Goal: Information Seeking & Learning: Learn about a topic

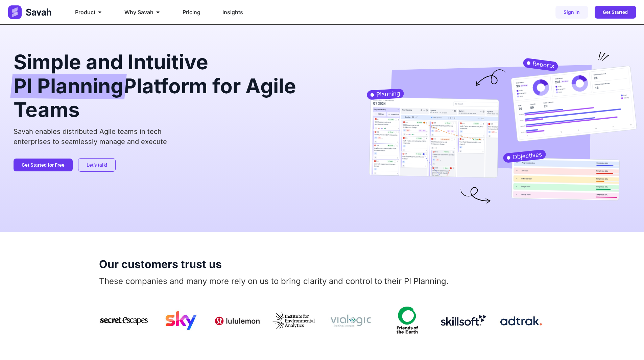
drag, startPoint x: 272, startPoint y: 49, endPoint x: 313, endPoint y: 49, distance: 41.6
click at [272, 49] on div "Simple and Intuitive PI Planning Platform for Agile Teams Savah enables distrib…" at bounding box center [322, 128] width 644 height 207
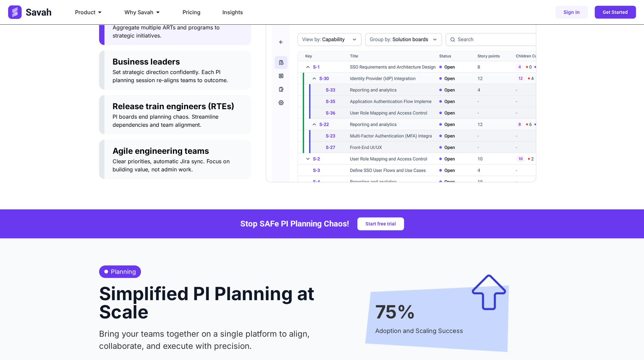
scroll to position [271, 0]
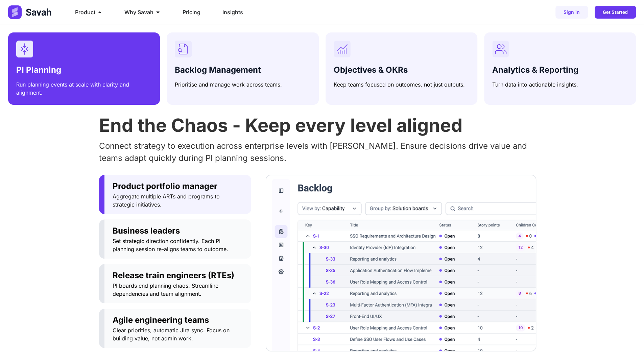
click at [99, 41] on div "Menu" at bounding box center [84, 49] width 136 height 17
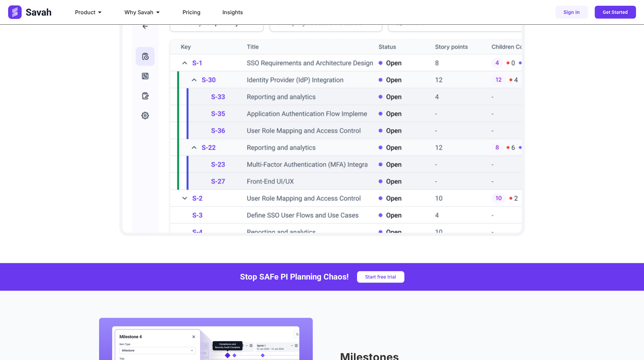
scroll to position [507, 0]
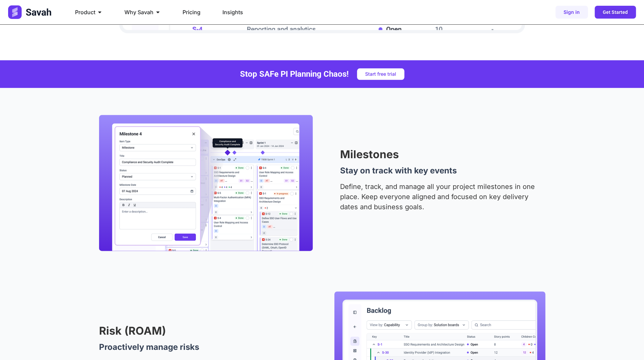
click at [393, 193] on p "Define, track, and manage all your project milestones in one place. Keep everyo…" at bounding box center [442, 197] width 205 height 30
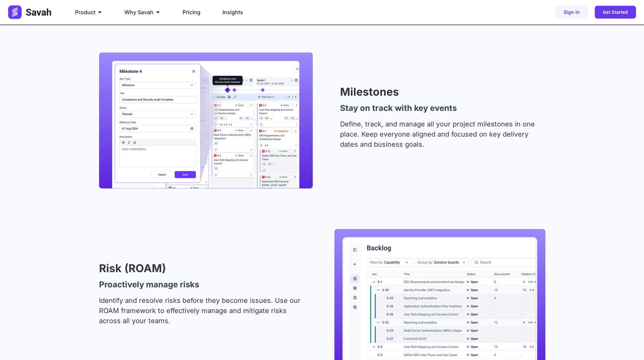
scroll to position [575, 0]
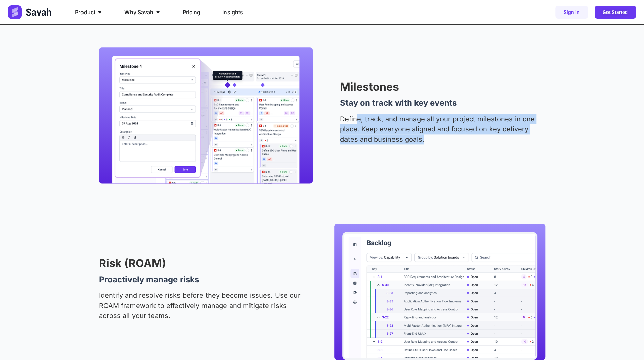
drag, startPoint x: 358, startPoint y: 123, endPoint x: 433, endPoint y: 142, distance: 77.4
click at [426, 143] on p "Define, track, and manage all your project milestones in one place. Keep everyo…" at bounding box center [442, 129] width 205 height 30
click at [433, 142] on p "Define, track, and manage all your project milestones in one place. Keep everyo…" at bounding box center [442, 129] width 205 height 30
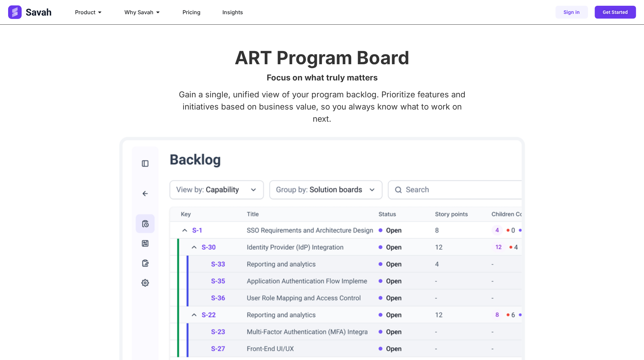
scroll to position [137, 0]
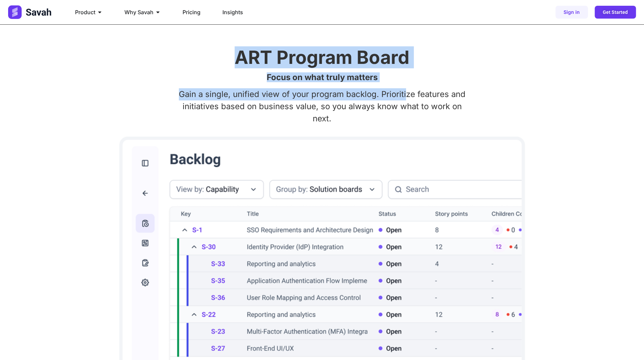
drag, startPoint x: 235, startPoint y: 63, endPoint x: 405, endPoint y: 93, distance: 172.1
click at [405, 93] on div "ART Program Board Focus on what truly matters Gain a single, unified view of yo…" at bounding box center [322, 225] width 446 height 409
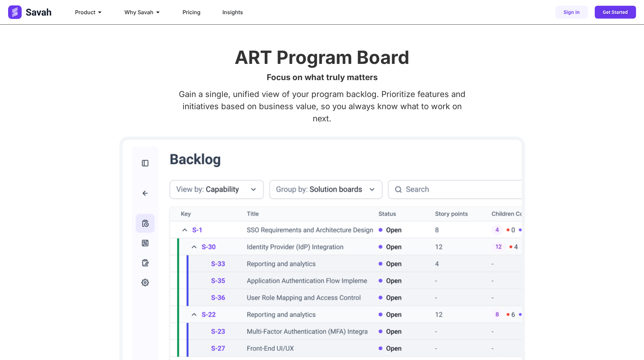
click at [250, 110] on p "Gain a single, unified view of your program backlog. Prioritize features and in…" at bounding box center [322, 106] width 446 height 37
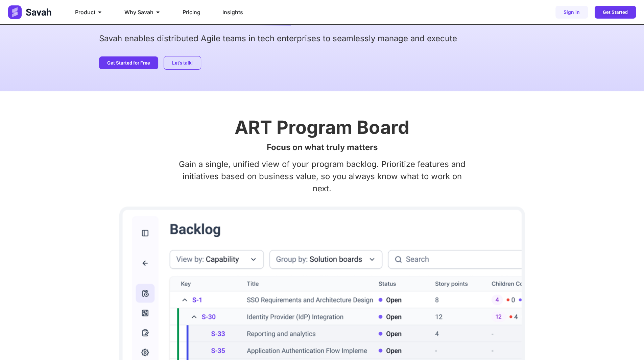
scroll to position [0, 0]
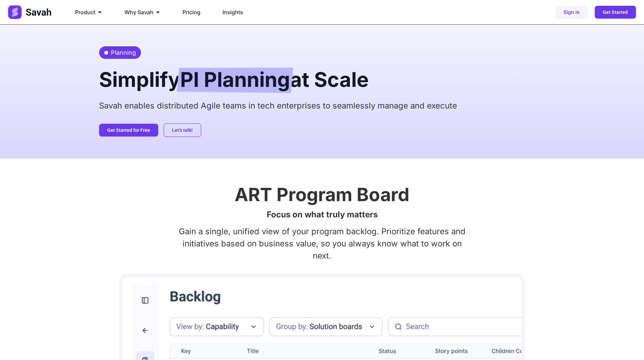
click at [155, 84] on h2 "Simplify PI Planning at Scale" at bounding box center [322, 79] width 446 height 27
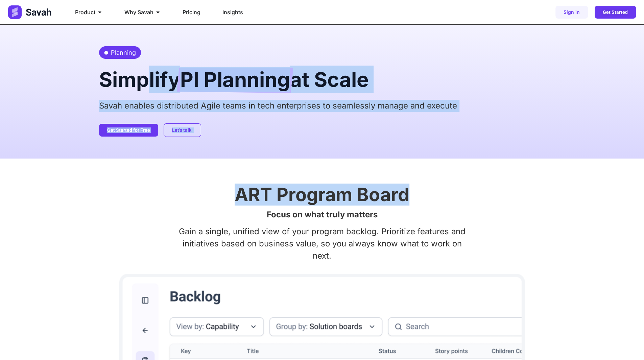
drag, startPoint x: 138, startPoint y: 80, endPoint x: 431, endPoint y: 189, distance: 312.3
click at [434, 190] on h2 "ART Program Board" at bounding box center [322, 195] width 446 height 18
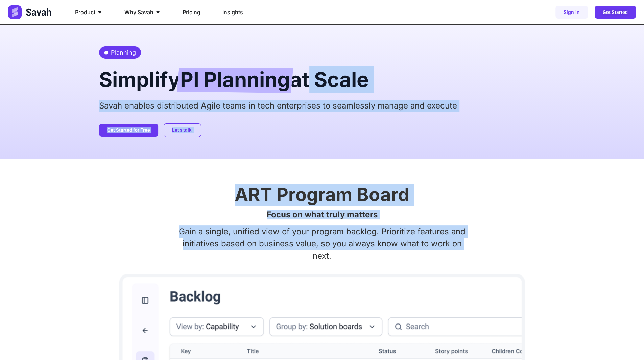
drag, startPoint x: 282, startPoint y: 253, endPoint x: 309, endPoint y: 94, distance: 161.2
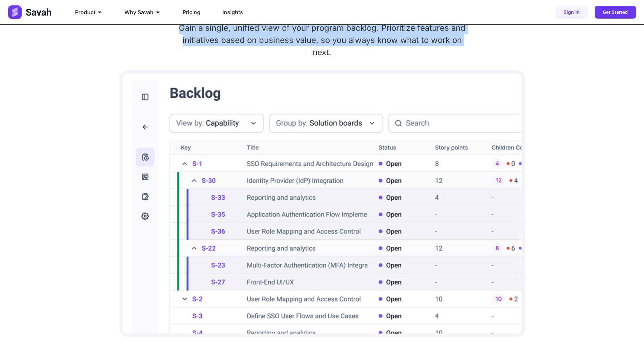
scroll to position [203, 0]
click at [77, 52] on div "ART Program Board Focus on what truly matters Gain a single, unified view of yo…" at bounding box center [322, 160] width 644 height 409
click at [521, 30] on p "Gain a single, unified view of your program backlog. Prioritize features and in…" at bounding box center [322, 41] width 446 height 37
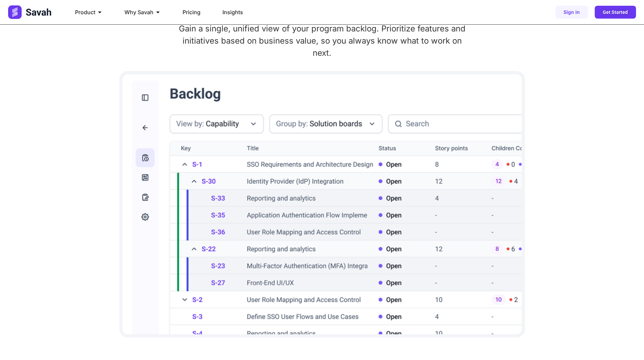
click at [530, 27] on p "Gain a single, unified view of your program backlog. Prioritize features and in…" at bounding box center [322, 41] width 446 height 37
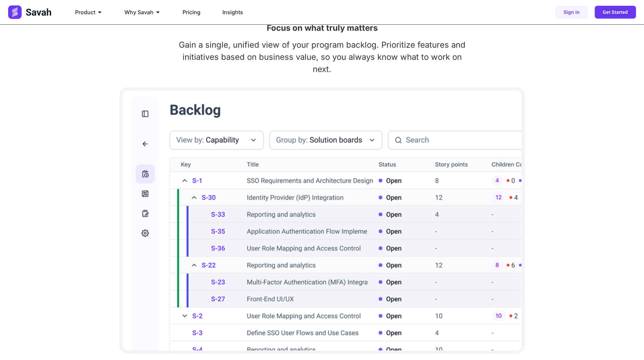
scroll to position [0, 0]
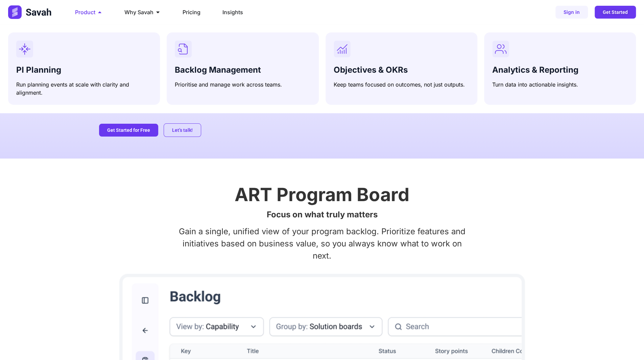
click at [90, 13] on span "Product" at bounding box center [85, 12] width 20 height 8
click at [100, 13] on icon "Menu" at bounding box center [99, 11] width 5 height 5
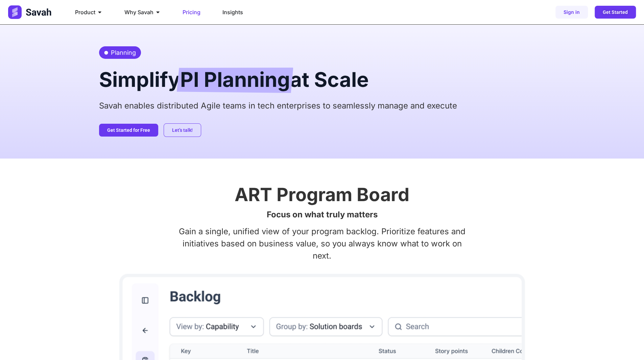
click at [182, 12] on div "Pricing" at bounding box center [191, 12] width 29 height 14
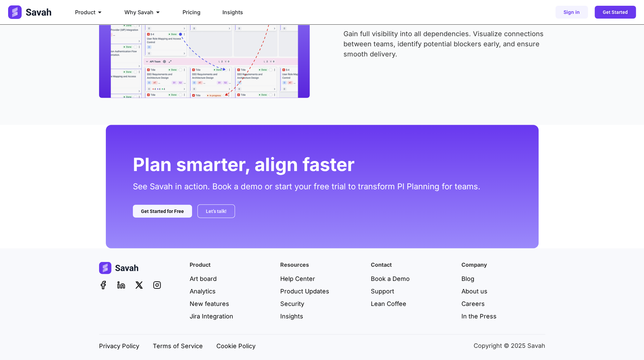
scroll to position [1016, 0]
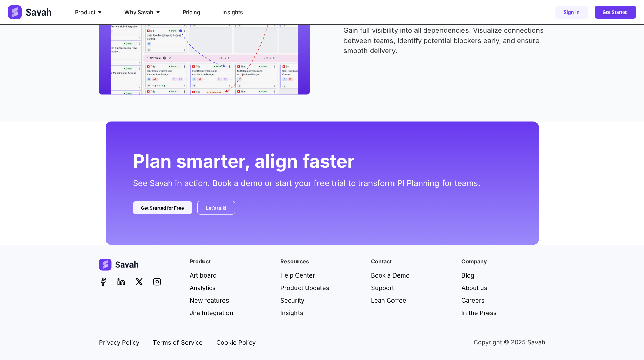
click at [456, 94] on div "Dependencies Eliminate blockers before they happen Gain full visibility into al…" at bounding box center [322, 27] width 446 height 136
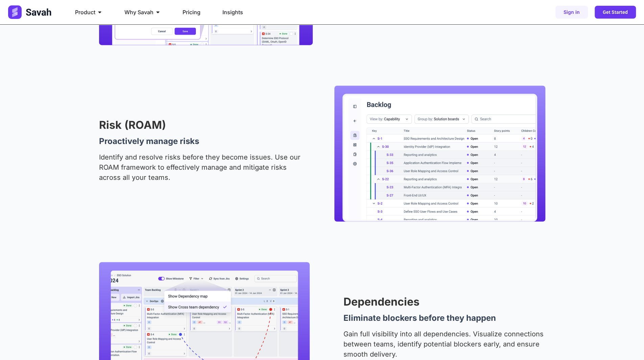
scroll to position [712, 0]
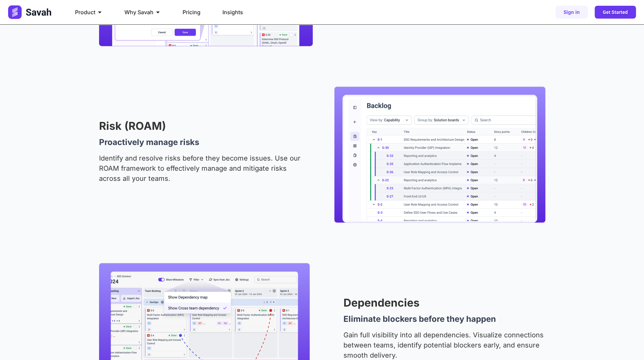
drag, startPoint x: 276, startPoint y: 98, endPoint x: 276, endPoint y: 103, distance: 5.1
click at [276, 102] on div "Risk (ROAM) Proactively manage risks Identify and resolve risks before they bec…" at bounding box center [322, 155] width 446 height 136
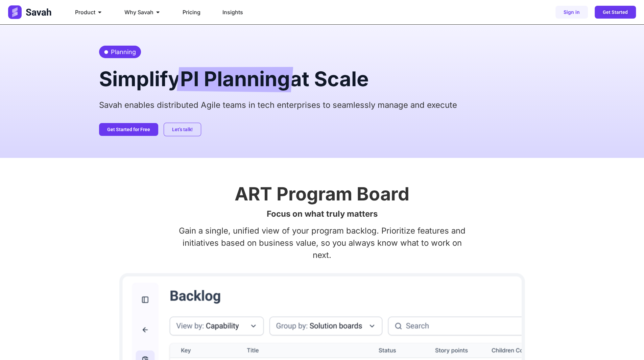
scroll to position [0, 0]
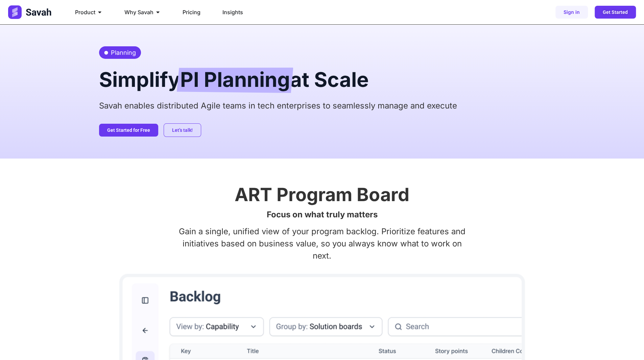
click at [466, 105] on p "Savah enables distributed Agile teams in tech enterprises to seamlessly manage …" at bounding box center [322, 106] width 446 height 12
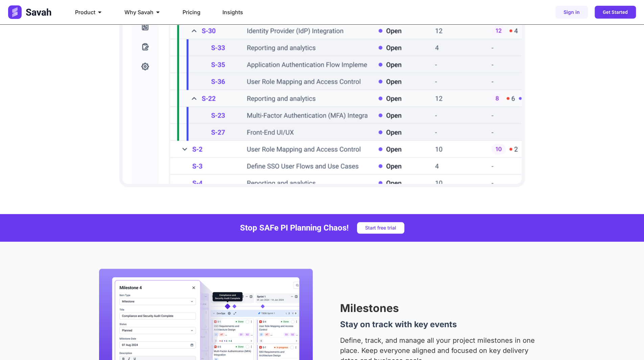
scroll to position [406, 0]
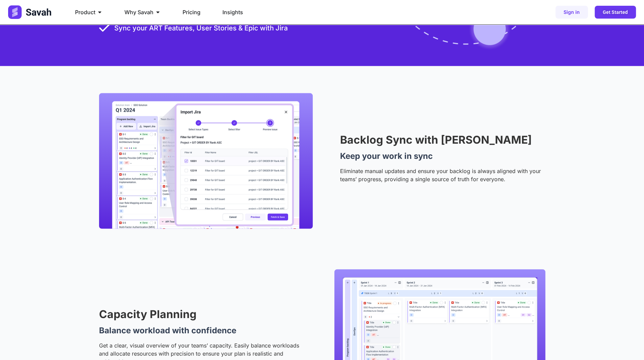
scroll to position [981, 0]
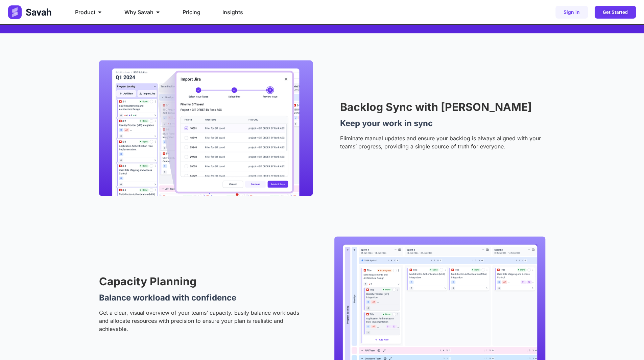
click at [373, 141] on p "Eliminate manual updates and ensure your backlog is always aligned with your te…" at bounding box center [442, 142] width 205 height 16
click at [374, 141] on p "Eliminate manual updates and ensure your backlog is always aligned with your te…" at bounding box center [442, 142] width 205 height 16
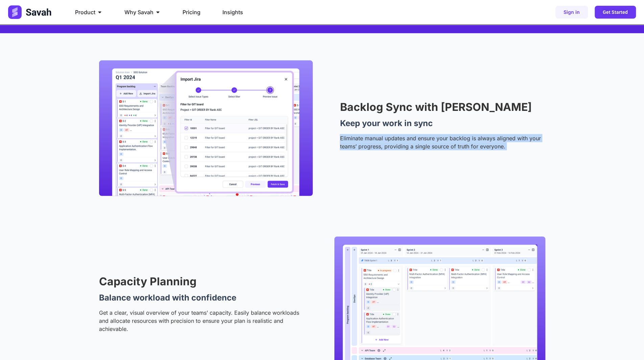
click at [374, 141] on p "Eliminate manual updates and ensure your backlog is always aligned with your te…" at bounding box center [442, 142] width 205 height 16
click at [421, 147] on p "Eliminate manual updates and ensure your backlog is always aligned with your te…" at bounding box center [442, 142] width 205 height 16
drag, startPoint x: 363, startPoint y: 142, endPoint x: 468, endPoint y: 149, distance: 105.7
click at [468, 149] on p "Eliminate manual updates and ensure your backlog is always aligned with your te…" at bounding box center [442, 142] width 205 height 16
drag, startPoint x: 352, startPoint y: 138, endPoint x: 480, endPoint y: 151, distance: 129.2
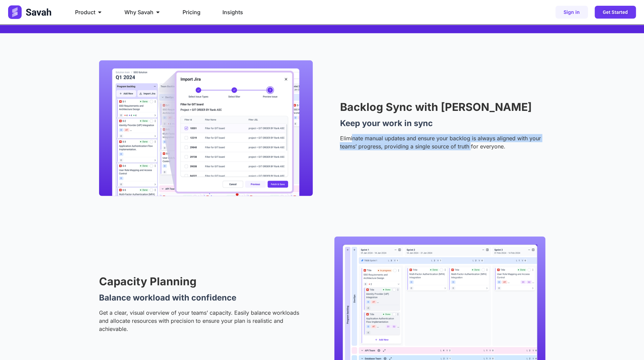
click at [470, 157] on div "Backlog Sync with Jira Keep your work in sync Eliminate manual updates and ensu…" at bounding box center [322, 129] width 446 height 136
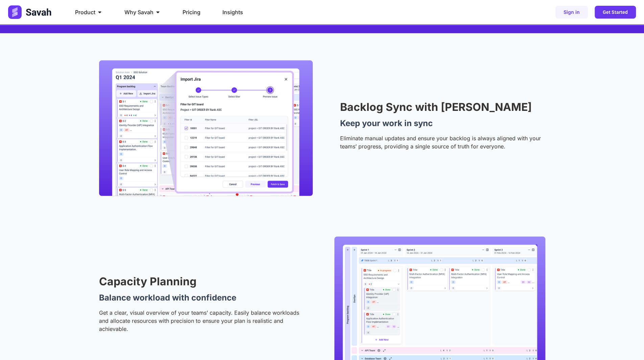
click at [480, 151] on div "Eliminate manual updates and ensure your backlog is always aligned with your te…" at bounding box center [442, 144] width 205 height 21
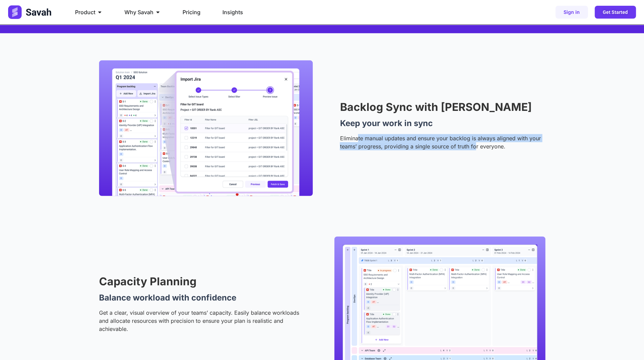
drag, startPoint x: 469, startPoint y: 145, endPoint x: 354, endPoint y: 135, distance: 115.1
click at [357, 134] on p "Eliminate manual updates and ensure your backlog is always aligned with your te…" at bounding box center [442, 142] width 205 height 16
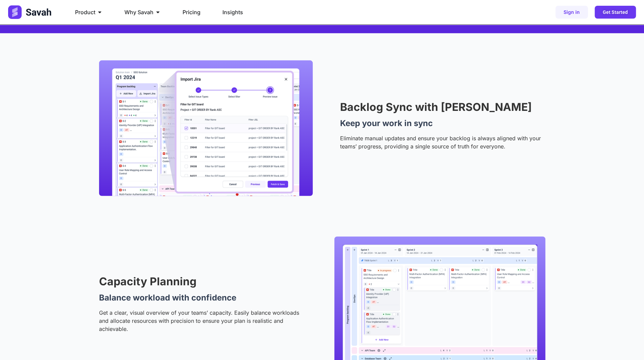
click at [353, 135] on p "Eliminate manual updates and ensure your backlog is always aligned with your te…" at bounding box center [442, 142] width 205 height 16
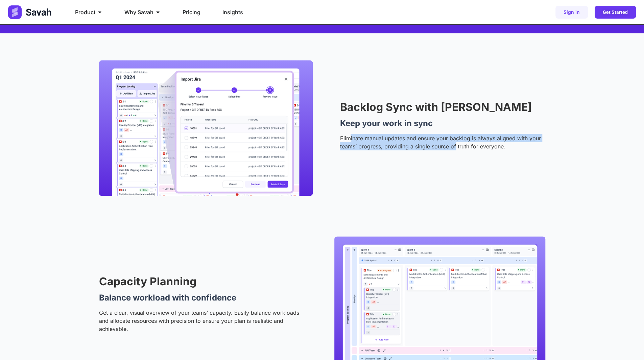
drag, startPoint x: 350, startPoint y: 137, endPoint x: 454, endPoint y: 149, distance: 105.2
click at [454, 149] on p "Eliminate manual updates and ensure your backlog is always aligned with your te…" at bounding box center [442, 142] width 205 height 16
click at [393, 149] on p "Eliminate manual updates and ensure your backlog is always aligned with your te…" at bounding box center [442, 142] width 205 height 16
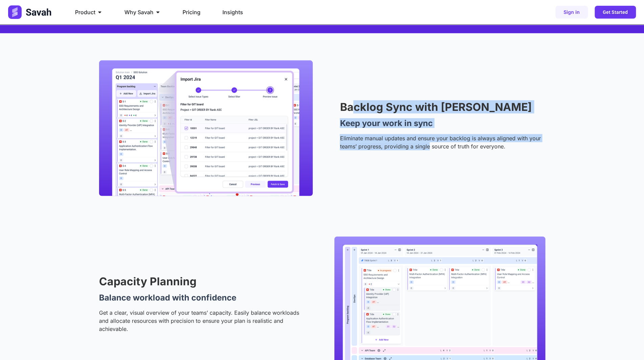
drag, startPoint x: 350, startPoint y: 106, endPoint x: 434, endPoint y: 150, distance: 94.1
click at [429, 150] on div "Backlog Sync with Jira Keep your work in sync Eliminate manual updates and ensu…" at bounding box center [442, 128] width 205 height 53
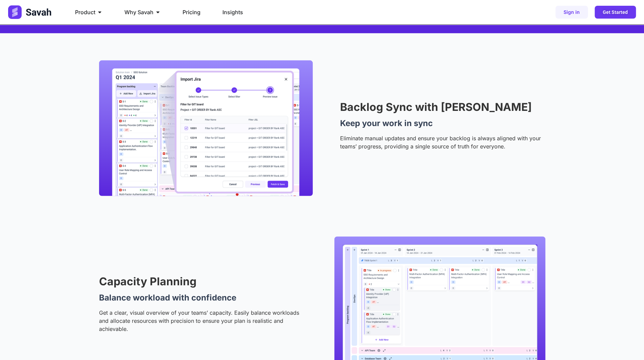
click at [470, 151] on div "Eliminate manual updates and ensure your backlog is always aligned with your te…" at bounding box center [442, 144] width 205 height 21
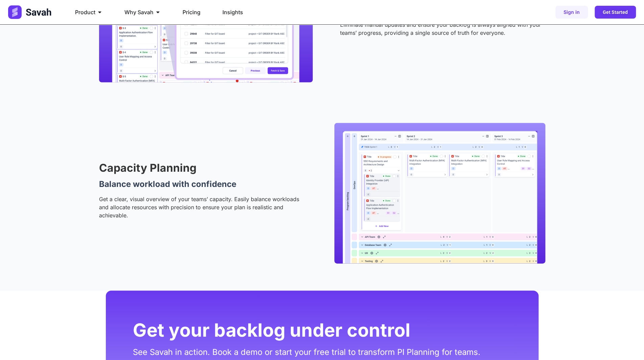
scroll to position [959, 0]
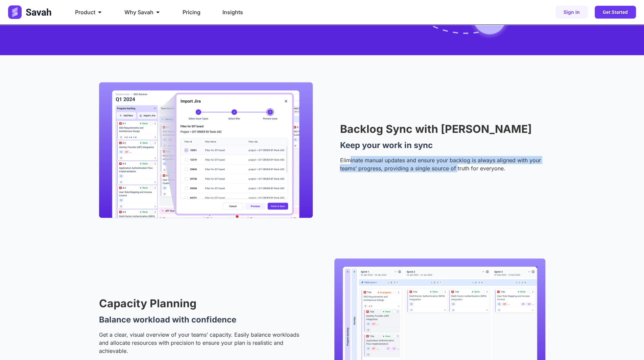
drag, startPoint x: 351, startPoint y: 161, endPoint x: 456, endPoint y: 170, distance: 105.9
click at [456, 170] on p "Eliminate manual updates and ensure your backlog is always aligned with your te…" at bounding box center [442, 164] width 205 height 16
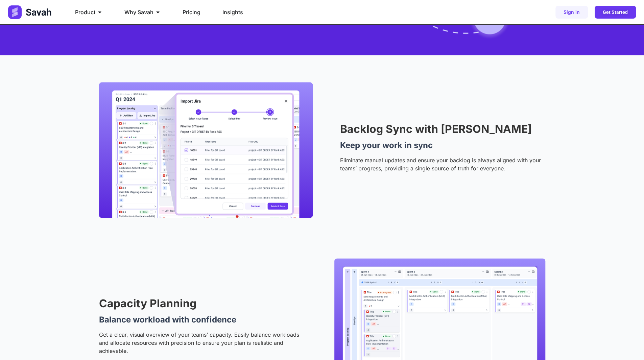
click at [482, 170] on p "Eliminate manual updates and ensure your backlog is always aligned with your te…" at bounding box center [442, 164] width 205 height 16
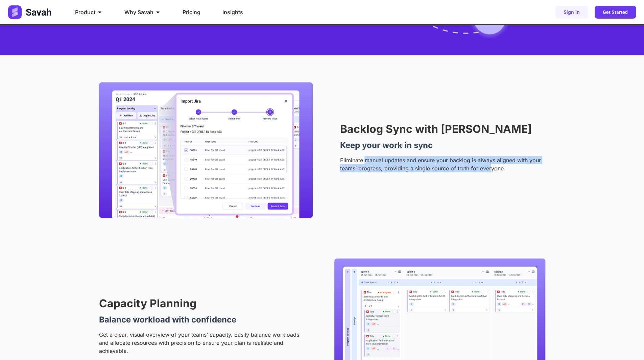
drag, startPoint x: 490, startPoint y: 168, endPoint x: 365, endPoint y: 161, distance: 125.3
click at [366, 161] on p "Eliminate manual updates and ensure your backlog is always aligned with your te…" at bounding box center [442, 164] width 205 height 16
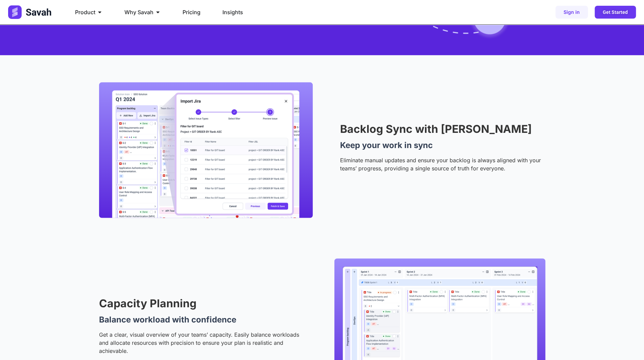
click at [342, 160] on p "Eliminate manual updates and ensure your backlog is always aligned with your te…" at bounding box center [442, 164] width 205 height 16
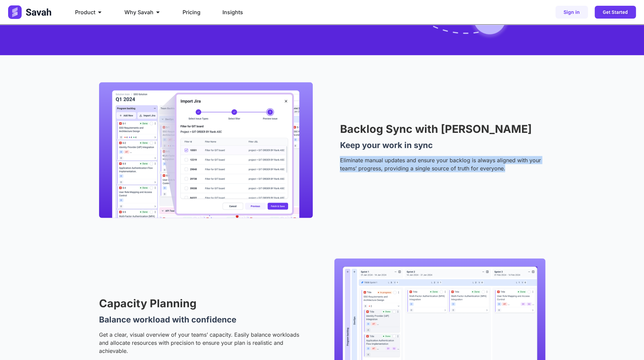
drag, startPoint x: 338, startPoint y: 160, endPoint x: 512, endPoint y: 172, distance: 174.2
click at [511, 172] on div "Backlog Sync with Jira Keep your work in sync Eliminate manual updates and ensu…" at bounding box center [322, 150] width 446 height 136
click at [516, 172] on div "Eliminate manual updates and ensure your backlog is always aligned with your te…" at bounding box center [442, 166] width 205 height 21
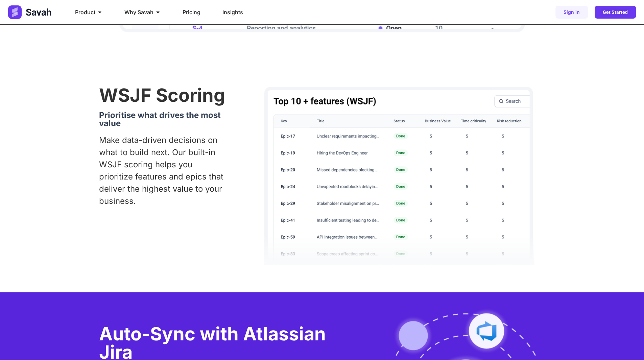
scroll to position [519, 0]
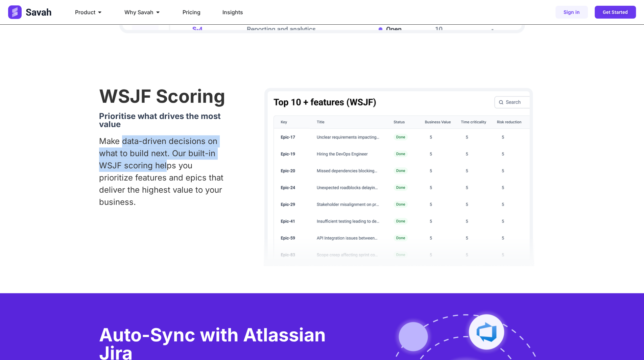
drag, startPoint x: 124, startPoint y: 140, endPoint x: 168, endPoint y: 170, distance: 52.7
click at [168, 170] on p "Make data-driven decisions on what to build next. Our built-in WSJF scoring hel…" at bounding box center [162, 171] width 127 height 73
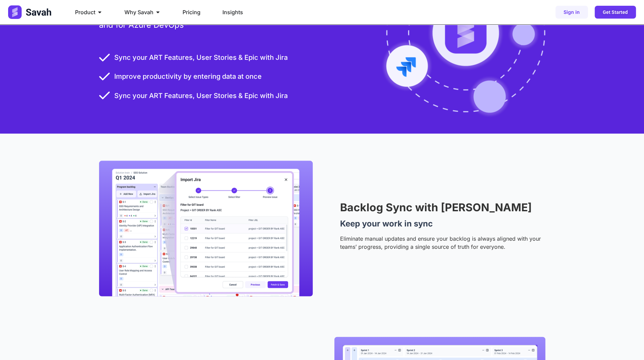
scroll to position [993, 0]
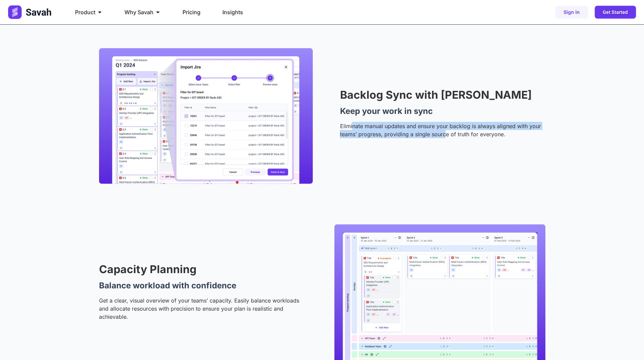
drag, startPoint x: 373, startPoint y: 136, endPoint x: 445, endPoint y: 149, distance: 72.7
click at [445, 149] on div "Backlog Sync with Jira Keep your work in sync Eliminate manual updates and ensu…" at bounding box center [322, 116] width 446 height 136
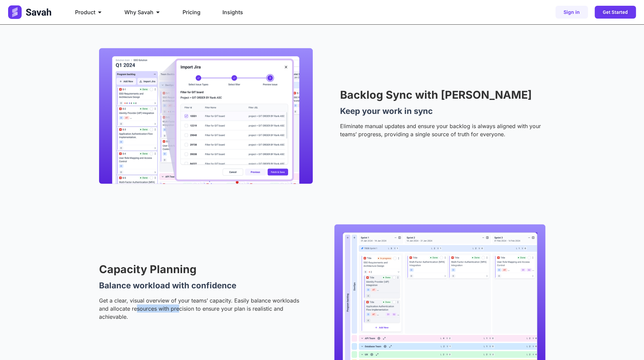
click at [193, 308] on p "Get a clear, visual overview of your teams’ capacity. Easily balance workloads …" at bounding box center [200, 309] width 202 height 24
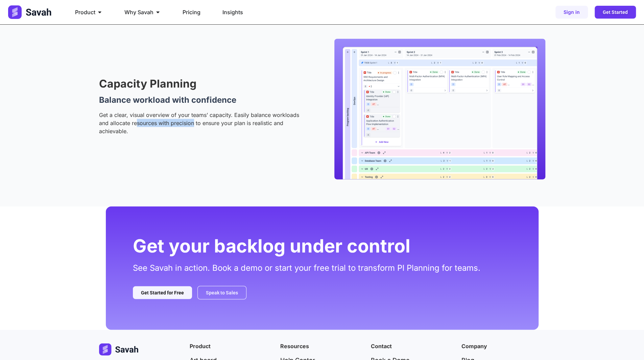
scroll to position [1184, 0]
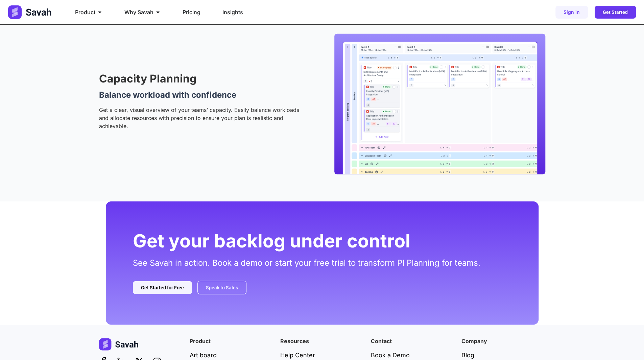
click at [256, 148] on div "Capacity Planning Balance workload with confidence Get a clear, visual overview…" at bounding box center [322, 104] width 446 height 141
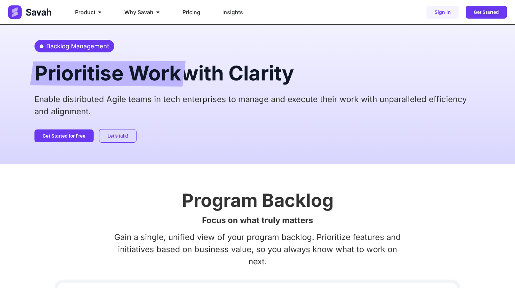
scroll to position [0, 0]
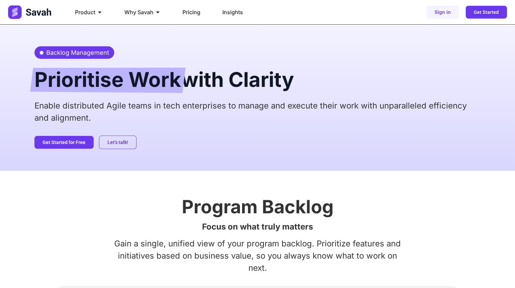
click at [277, 67] on h2 "Prioritise Work with Clarity" at bounding box center [257, 79] width 446 height 27
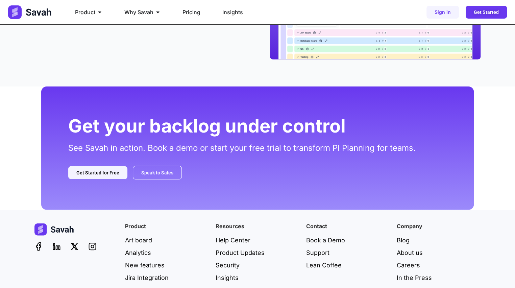
scroll to position [1335, 0]
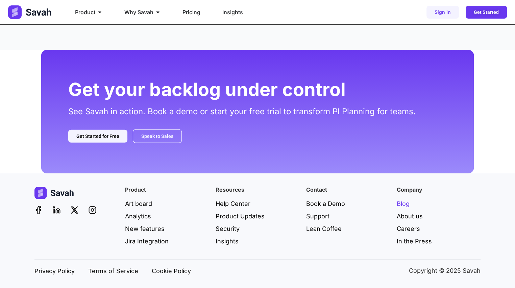
click at [402, 202] on span "Blog" at bounding box center [403, 203] width 13 height 9
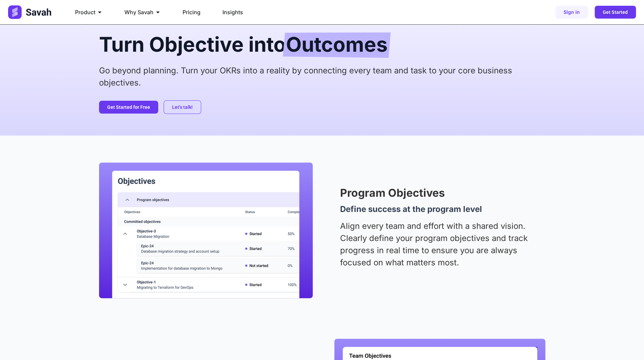
scroll to position [135, 0]
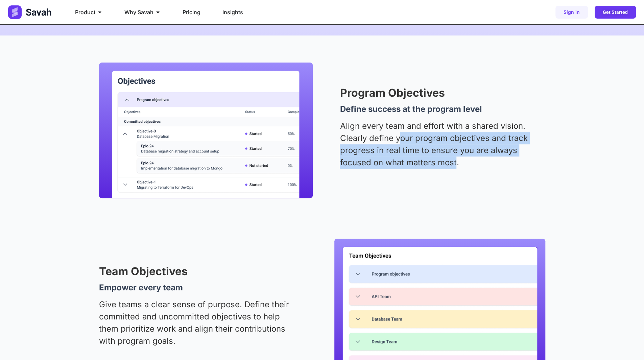
drag, startPoint x: 401, startPoint y: 135, endPoint x: 458, endPoint y: 170, distance: 67.0
click at [457, 170] on div "Align every team and effort with a shared vision. Clearly define your program o…" at bounding box center [442, 146] width 205 height 53
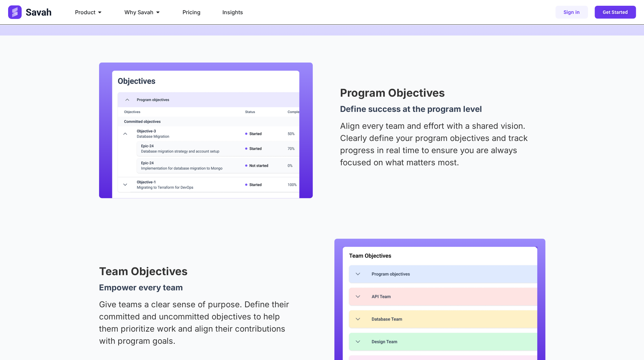
drag, startPoint x: 461, startPoint y: 170, endPoint x: 429, endPoint y: 118, distance: 61.5
click at [455, 164] on div "Align every team and effort with a shared vision. Clearly define your program o…" at bounding box center [442, 146] width 205 height 53
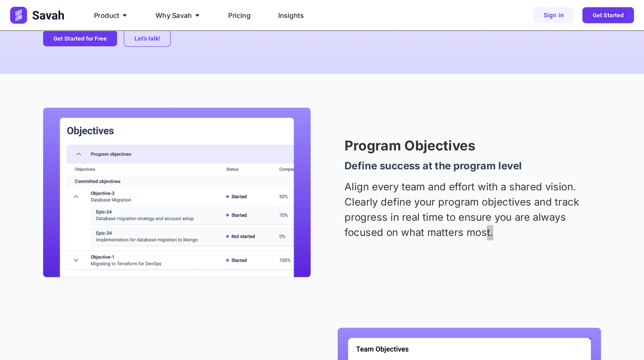
scroll to position [112, 0]
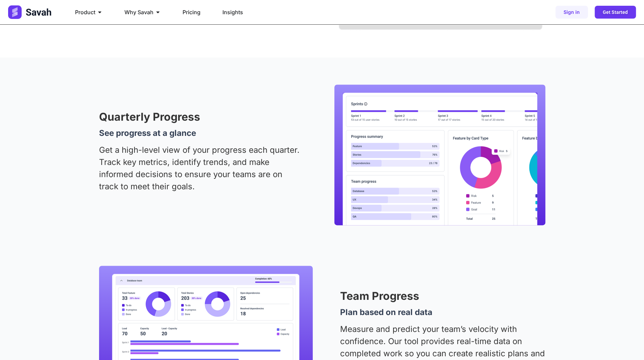
scroll to position [676, 0]
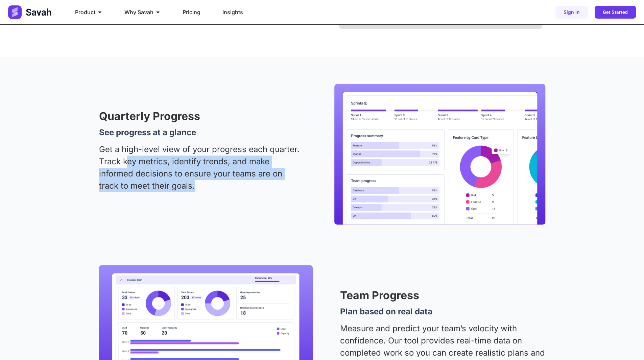
drag, startPoint x: 128, startPoint y: 157, endPoint x: 239, endPoint y: 194, distance: 116.3
click at [237, 194] on div "Get a high-level view of your progress each quarter. Track key metrics, identif…" at bounding box center [200, 169] width 202 height 53
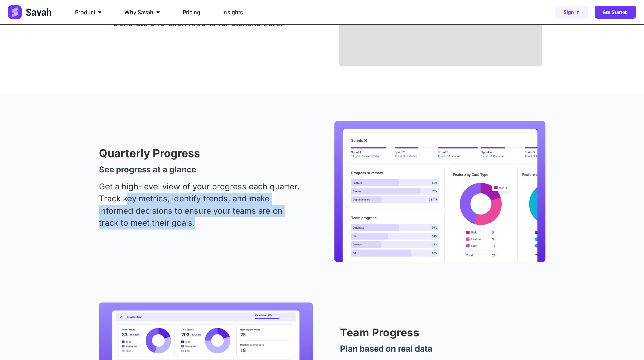
scroll to position [595, 0]
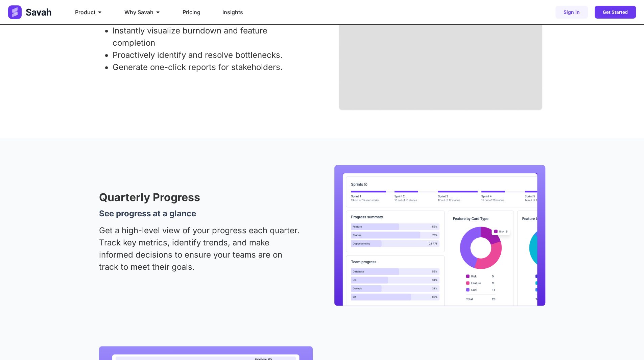
click at [184, 216] on h4 "See progress at a glance" at bounding box center [200, 214] width 202 height 8
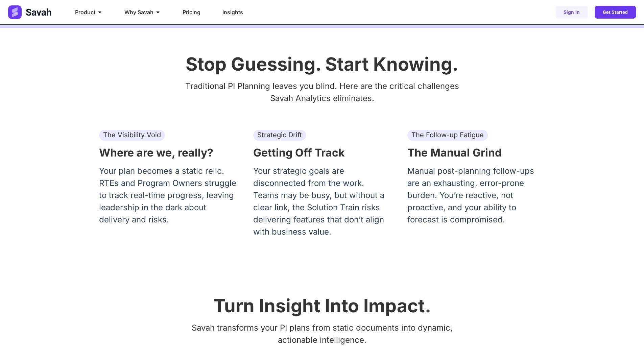
scroll to position [0, 0]
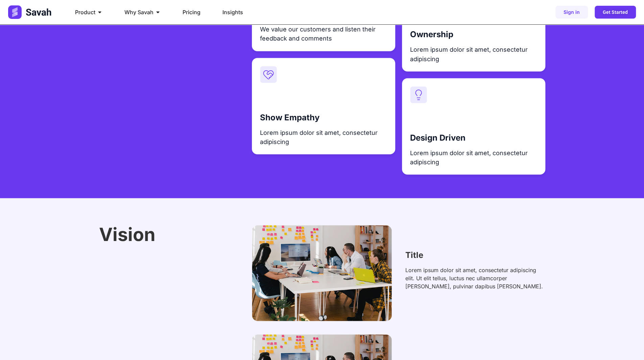
scroll to position [914, 0]
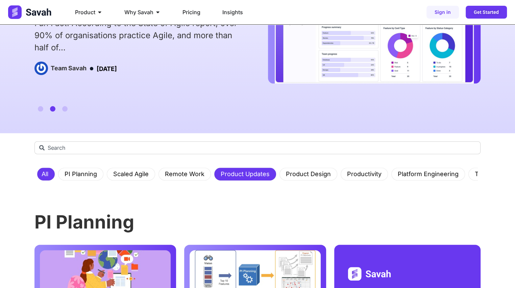
scroll to position [108, 0]
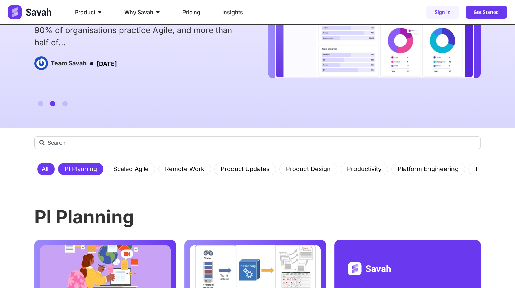
click at [80, 168] on link "PI Planning" at bounding box center [81, 169] width 41 height 12
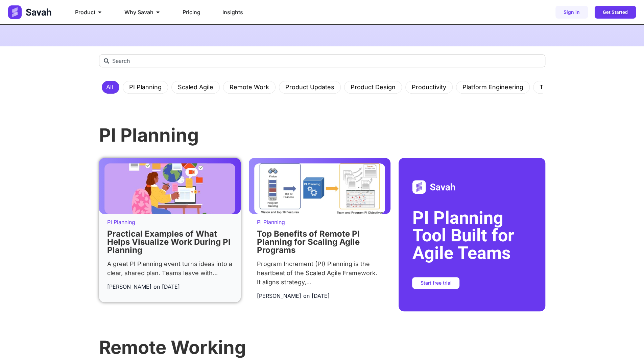
scroll to position [203, 0]
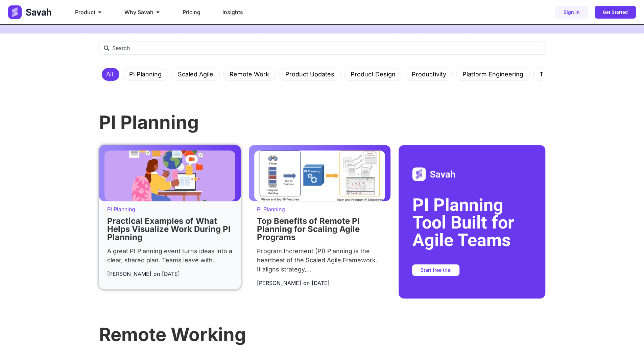
click at [168, 230] on link "Practical Examples of What Helps Visualize Work During PI Planning" at bounding box center [168, 229] width 123 height 26
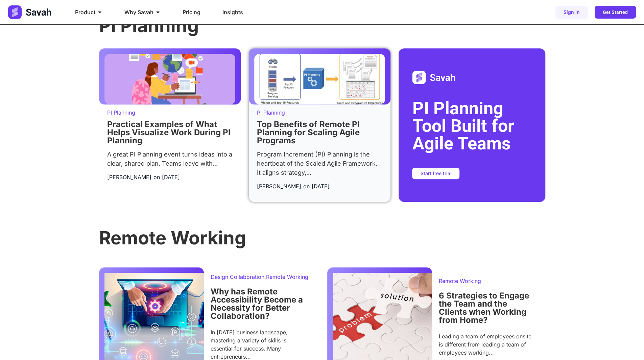
scroll to position [304, 0]
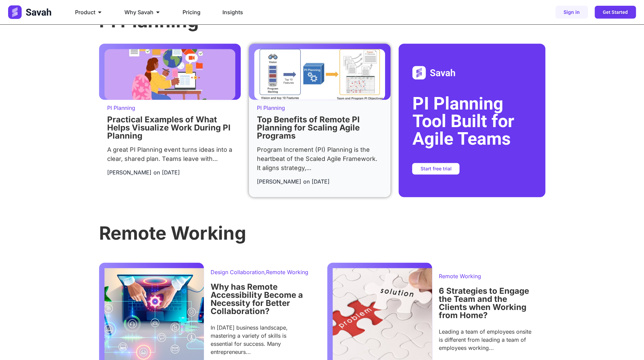
click at [302, 127] on link "Top Benefits of Remote PI Planning for Scaling Agile Programs" at bounding box center [308, 128] width 103 height 26
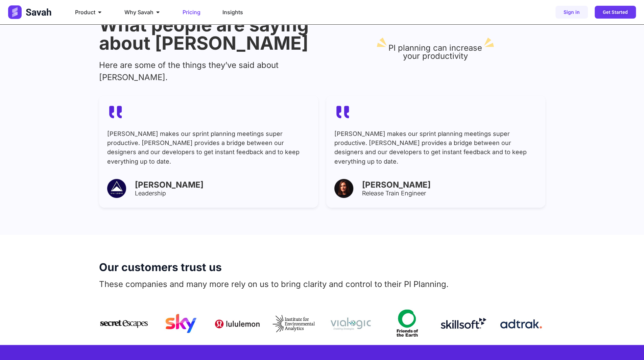
scroll to position [947, 0]
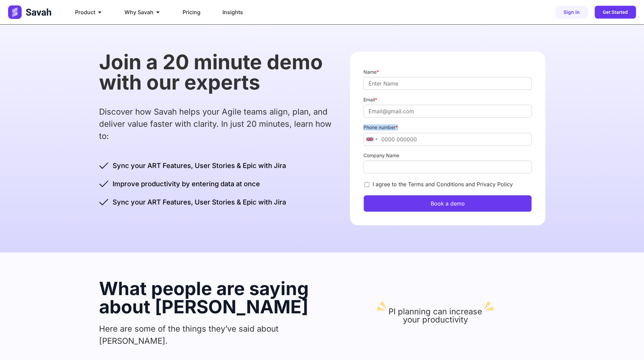
drag, startPoint x: 401, startPoint y: 125, endPoint x: 348, endPoint y: 125, distance: 53.1
click at [348, 125] on div "Join a 20 minute demo with our experts Discover how Savah helps your Agile team…" at bounding box center [322, 139] width 446 height 228
click at [428, 203] on button "Book a demo" at bounding box center [448, 203] width 168 height 17
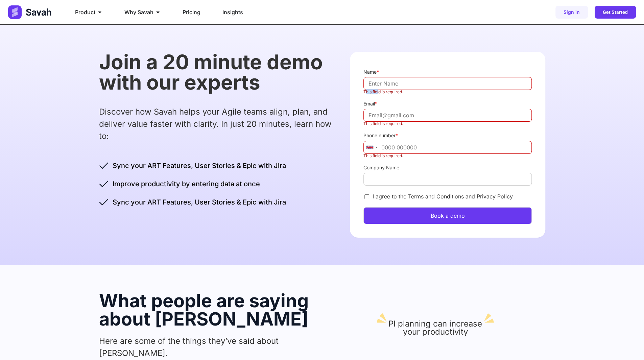
drag, startPoint x: 365, startPoint y: 92, endPoint x: 378, endPoint y: 92, distance: 13.2
click at [378, 92] on label "This field is required." at bounding box center [448, 92] width 168 height 4
click at [371, 93] on label "This field is required." at bounding box center [448, 92] width 168 height 4
click at [371, 90] on input "Name *" at bounding box center [448, 83] width 168 height 13
click at [386, 92] on label "This field is required." at bounding box center [448, 92] width 168 height 4
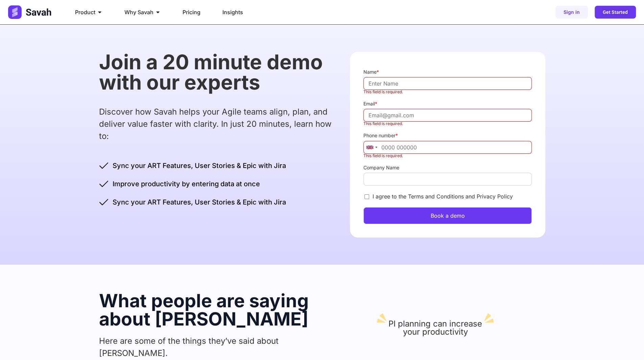
click at [386, 90] on input "Name *" at bounding box center [448, 83] width 168 height 13
click at [386, 92] on label "This field is required." at bounding box center [448, 92] width 168 height 4
click at [386, 90] on input "Name *" at bounding box center [448, 83] width 168 height 13
drag, startPoint x: 368, startPoint y: 92, endPoint x: 373, endPoint y: 91, distance: 5.4
click at [369, 92] on label "This field is required." at bounding box center [448, 92] width 168 height 4
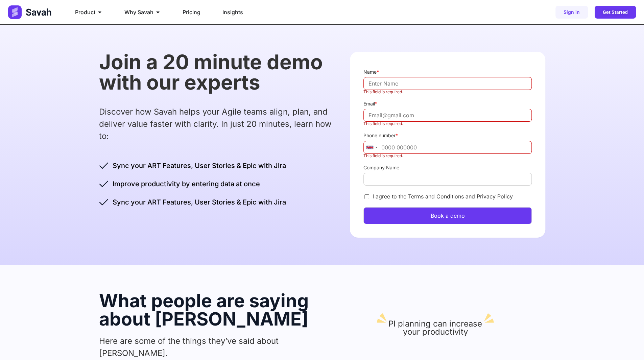
click at [369, 90] on input "Name *" at bounding box center [448, 83] width 168 height 13
click at [373, 90] on label "This field is required." at bounding box center [448, 92] width 168 height 4
click at [373, 90] on input "Name *" at bounding box center [448, 83] width 168 height 13
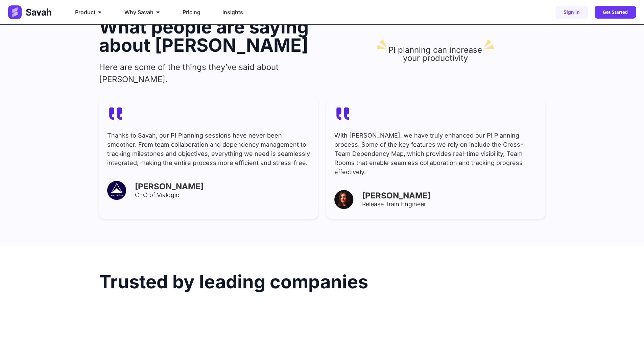
scroll to position [371, 0]
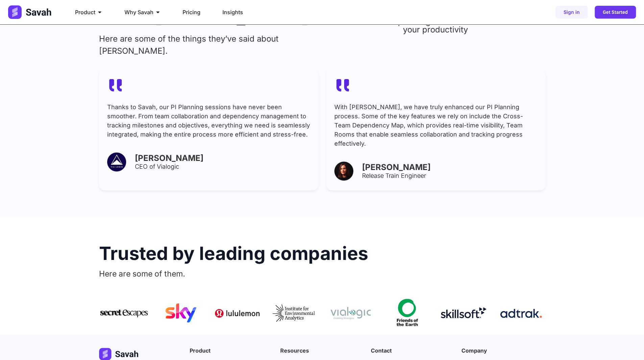
scroll to position [291, 0]
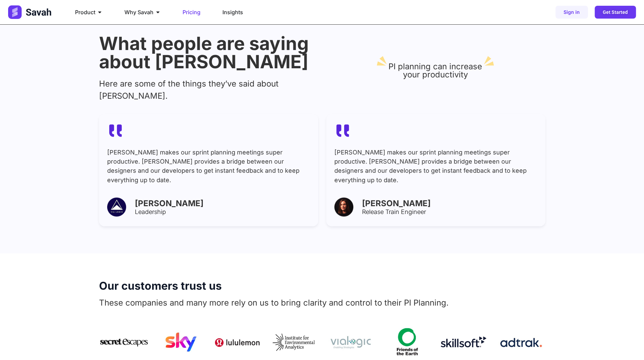
scroll to position [776, 0]
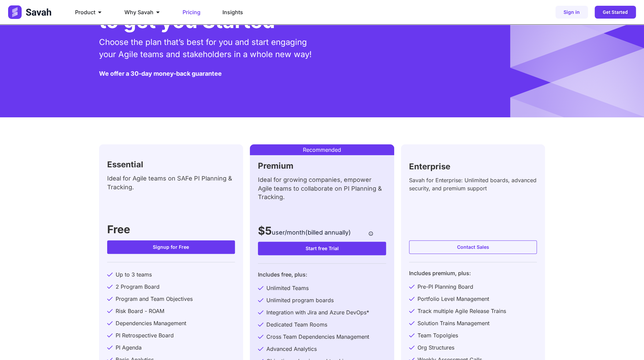
scroll to position [101, 0]
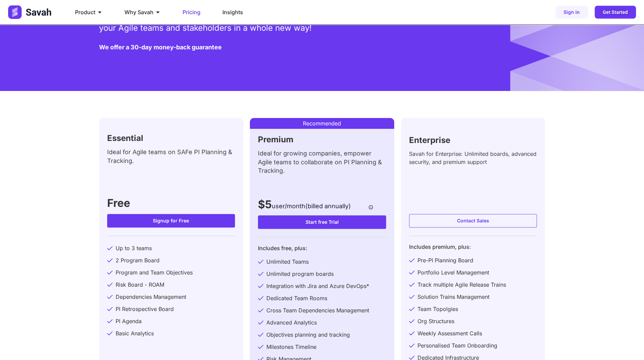
click at [327, 209] on span "user/month(billed annually)" at bounding box center [311, 206] width 79 height 7
click at [299, 209] on span "user/month(billed annually)" at bounding box center [311, 206] width 79 height 7
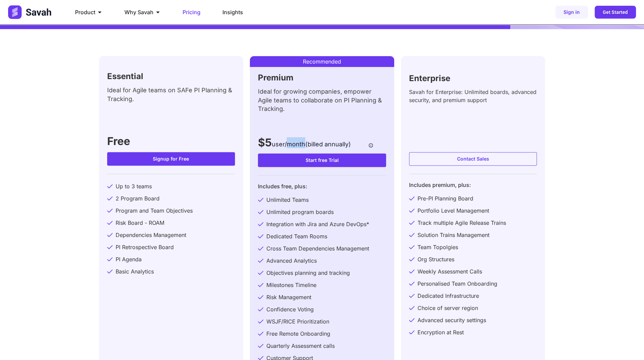
scroll to position [169, 0]
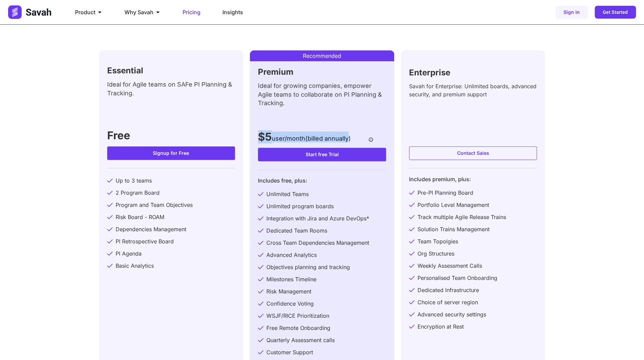
drag, startPoint x: 258, startPoint y: 135, endPoint x: 350, endPoint y: 140, distance: 92.2
click at [350, 140] on h3 "$5 user/month(billed annually)" at bounding box center [304, 137] width 93 height 11
click at [354, 139] on div "Premium Ideal for growing companies, empower Agile teams to collaborate on PI P…" at bounding box center [322, 105] width 128 height 74
click at [304, 139] on span "user/month(billed annually)" at bounding box center [311, 138] width 79 height 7
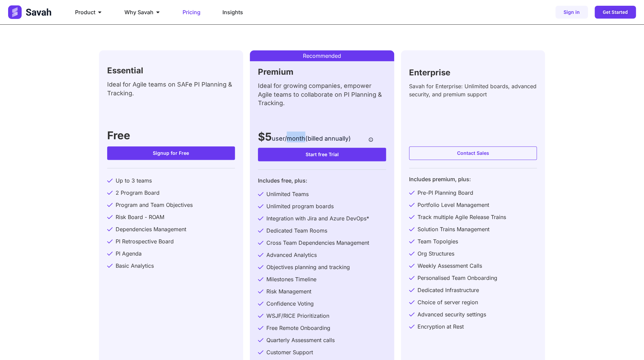
click at [304, 139] on span "user/month(billed annually)" at bounding box center [311, 138] width 79 height 7
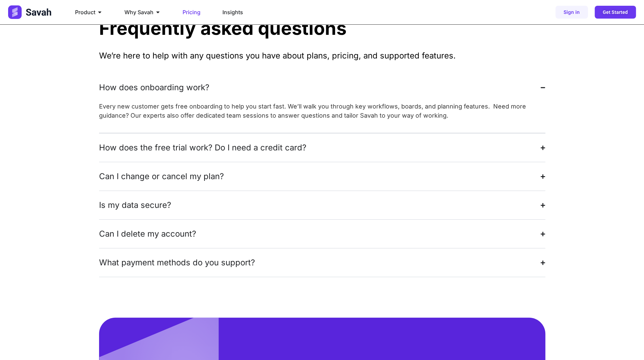
scroll to position [1386, 0]
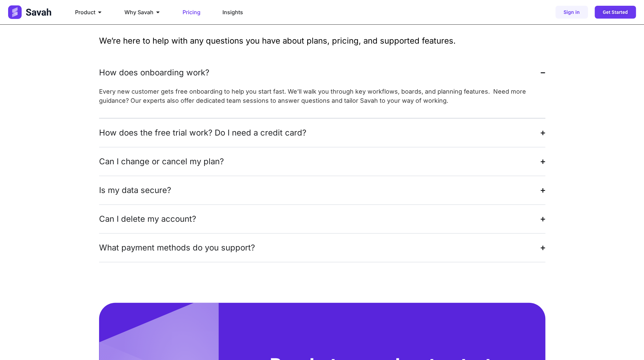
click at [306, 119] on summary "How does the free trial work? Do I need a credit card?" at bounding box center [322, 133] width 446 height 28
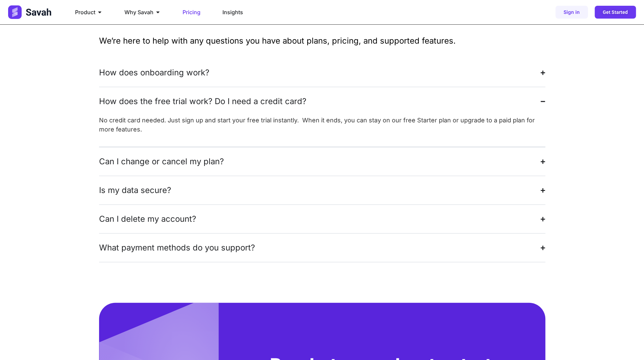
click at [309, 147] on summary "Can I change or cancel my plan?" at bounding box center [322, 161] width 446 height 28
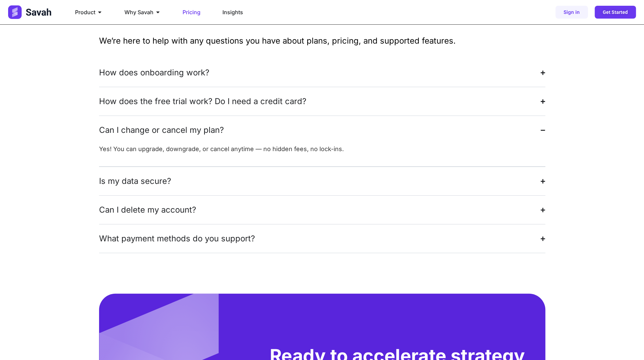
drag, startPoint x: 314, startPoint y: 156, endPoint x: 315, endPoint y: 160, distance: 4.0
click at [314, 167] on summary "Is my data secure?" at bounding box center [322, 181] width 446 height 28
click at [316, 196] on summary "Can I delete my account?" at bounding box center [322, 210] width 446 height 28
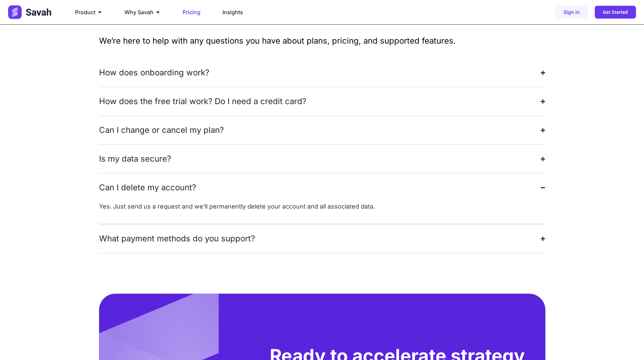
click at [319, 225] on summary "What payment methods do you support?" at bounding box center [322, 239] width 446 height 28
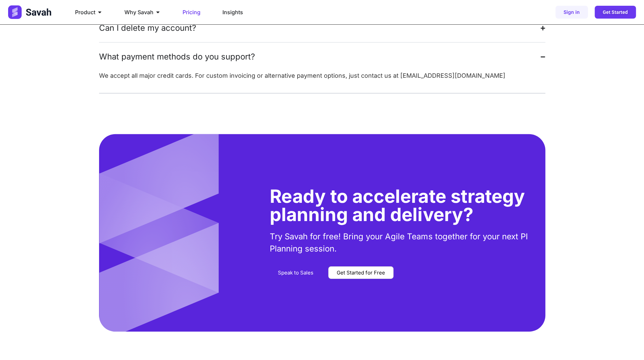
scroll to position [1555, 0]
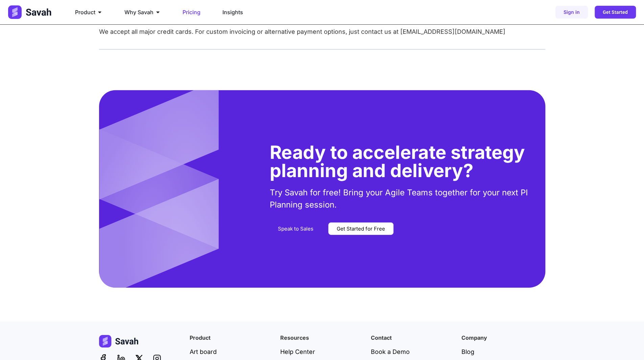
scroll to position [1548, 0]
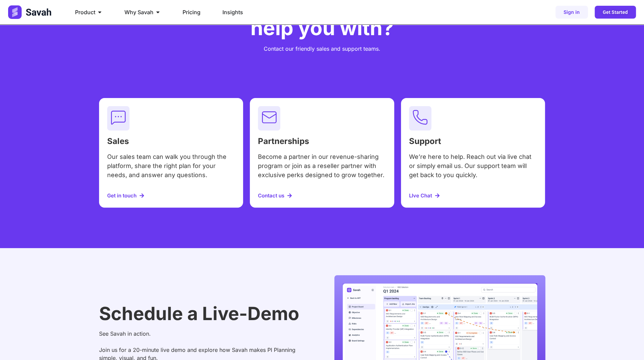
scroll to position [68, 0]
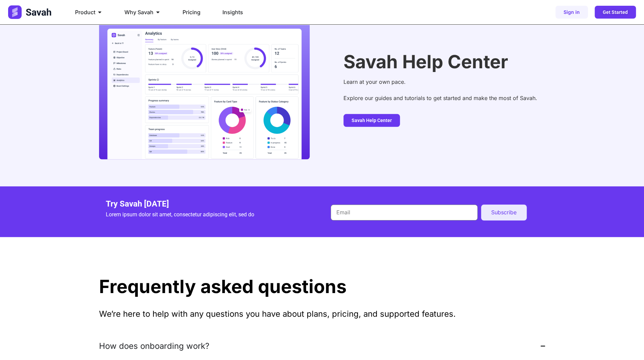
scroll to position [450, 0]
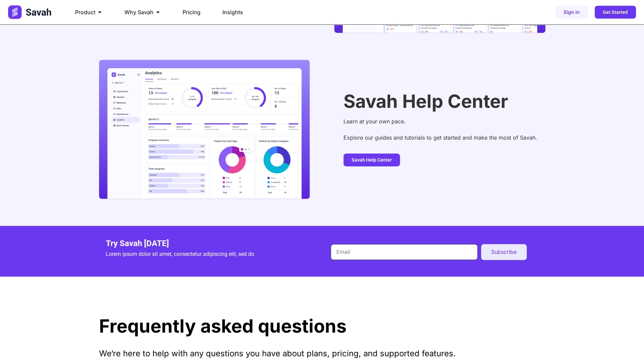
click at [376, 253] on input "Email" at bounding box center [404, 252] width 147 height 16
click at [289, 252] on p "Lorem ipsum dolor sit amet, consectetur adipiscing elit, sed do" at bounding box center [210, 254] width 208 height 8
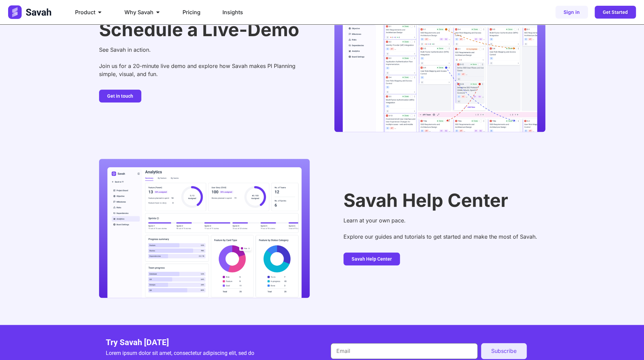
scroll to position [427, 0]
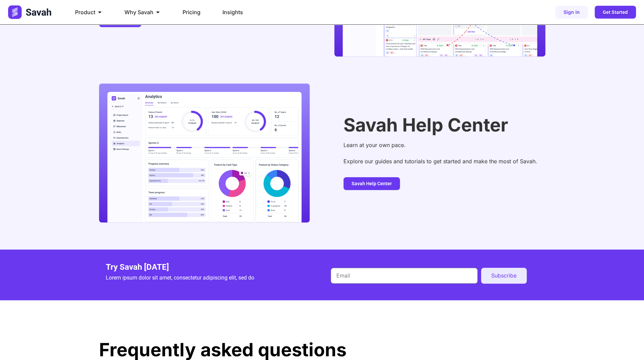
click at [132, 273] on div "Try Savah today Lorem ipsum dolor sit amet, consectetur adipiscing elit, sed do" at bounding box center [210, 275] width 208 height 24
click at [195, 279] on p "Lorem ipsum dolor sit amet, consectetur adipiscing elit, sed do" at bounding box center [210, 278] width 208 height 8
click at [199, 278] on p "Lorem ipsum dolor sit amet, consectetur adipiscing elit, sed do" at bounding box center [210, 278] width 208 height 8
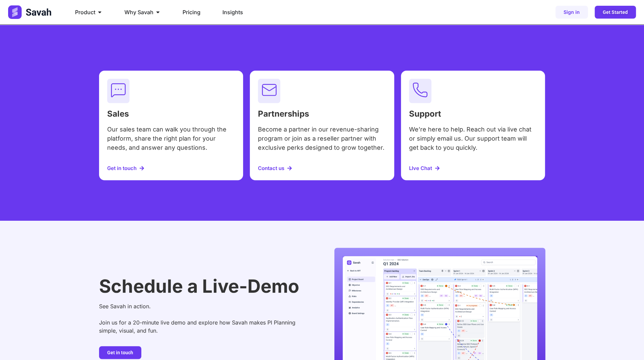
scroll to position [0, 0]
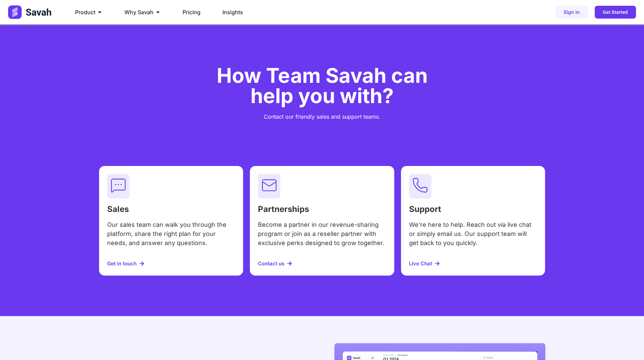
click at [44, 10] on img at bounding box center [30, 12] width 45 height 14
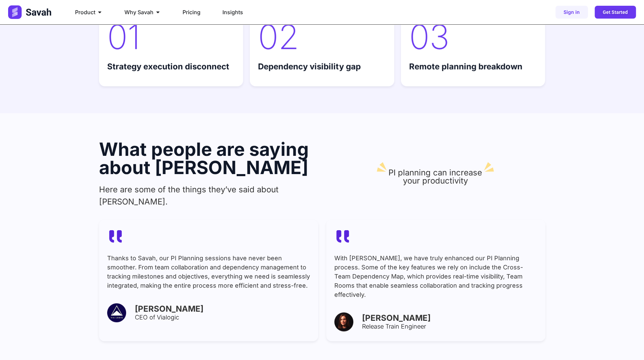
scroll to position [2344, 0]
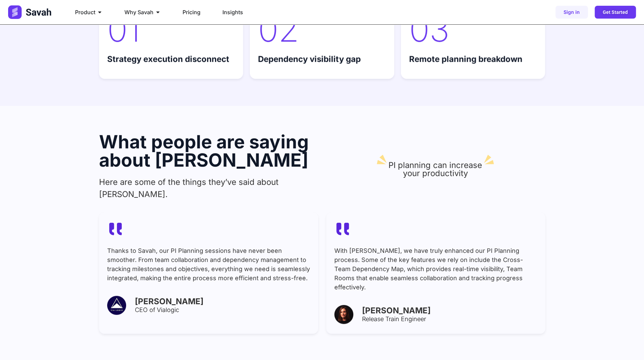
drag, startPoint x: 128, startPoint y: 132, endPoint x: 476, endPoint y: 270, distance: 374.6
click at [476, 270] on div "What people are saying about Savah Here are some of the things they’ve said abo…" at bounding box center [322, 233] width 446 height 255
click at [482, 271] on div "With [PERSON_NAME], we have truly enhanced our PI Planning process. Some of the…" at bounding box center [435, 272] width 219 height 121
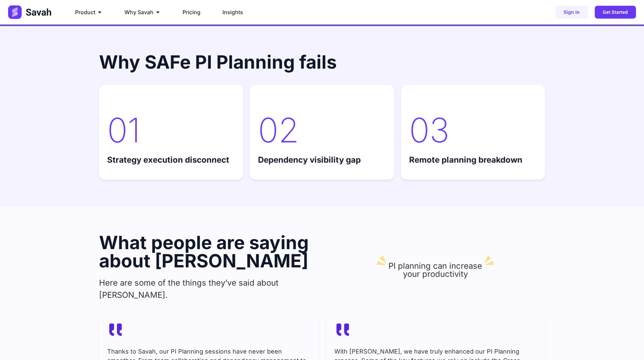
scroll to position [2243, 0]
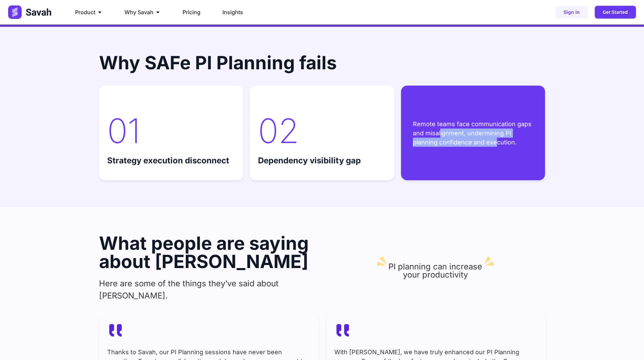
drag, startPoint x: 439, startPoint y: 122, endPoint x: 493, endPoint y: 143, distance: 58.2
click at [492, 143] on div "Remote teams face communication gaps and misalignment, undermining PI planning …" at bounding box center [473, 133] width 144 height 95
click at [493, 143] on div "Remote teams face communication gaps and misalignment, undermining PI planning …" at bounding box center [473, 133] width 144 height 95
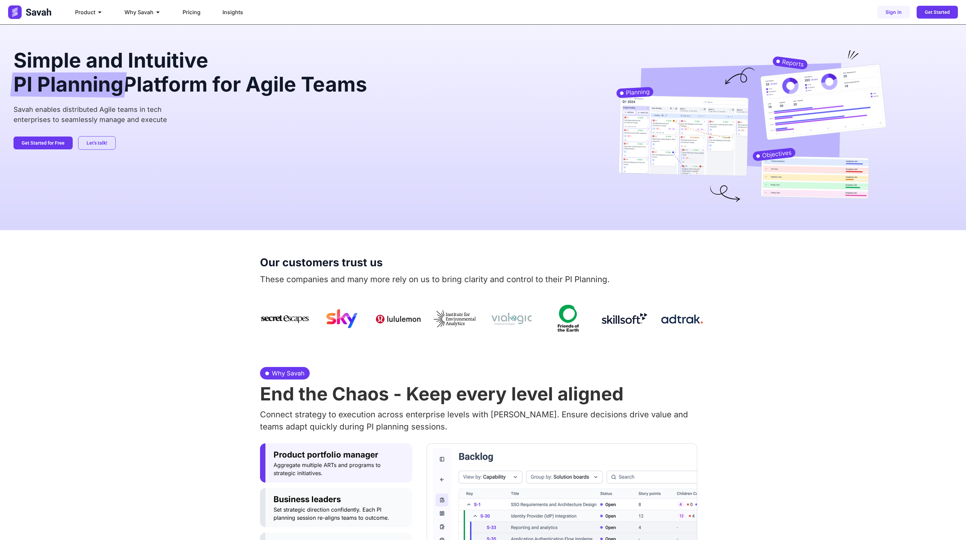
scroll to position [0, 0]
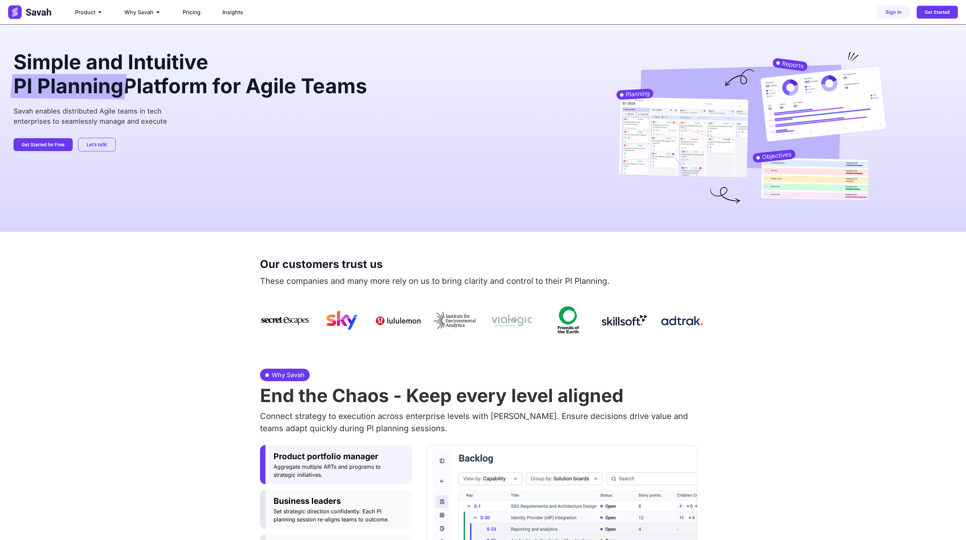
click at [177, 83] on h2 "Simple and Intuitive PI Planning Platform for Agile Teams" at bounding box center [268, 76] width 508 height 48
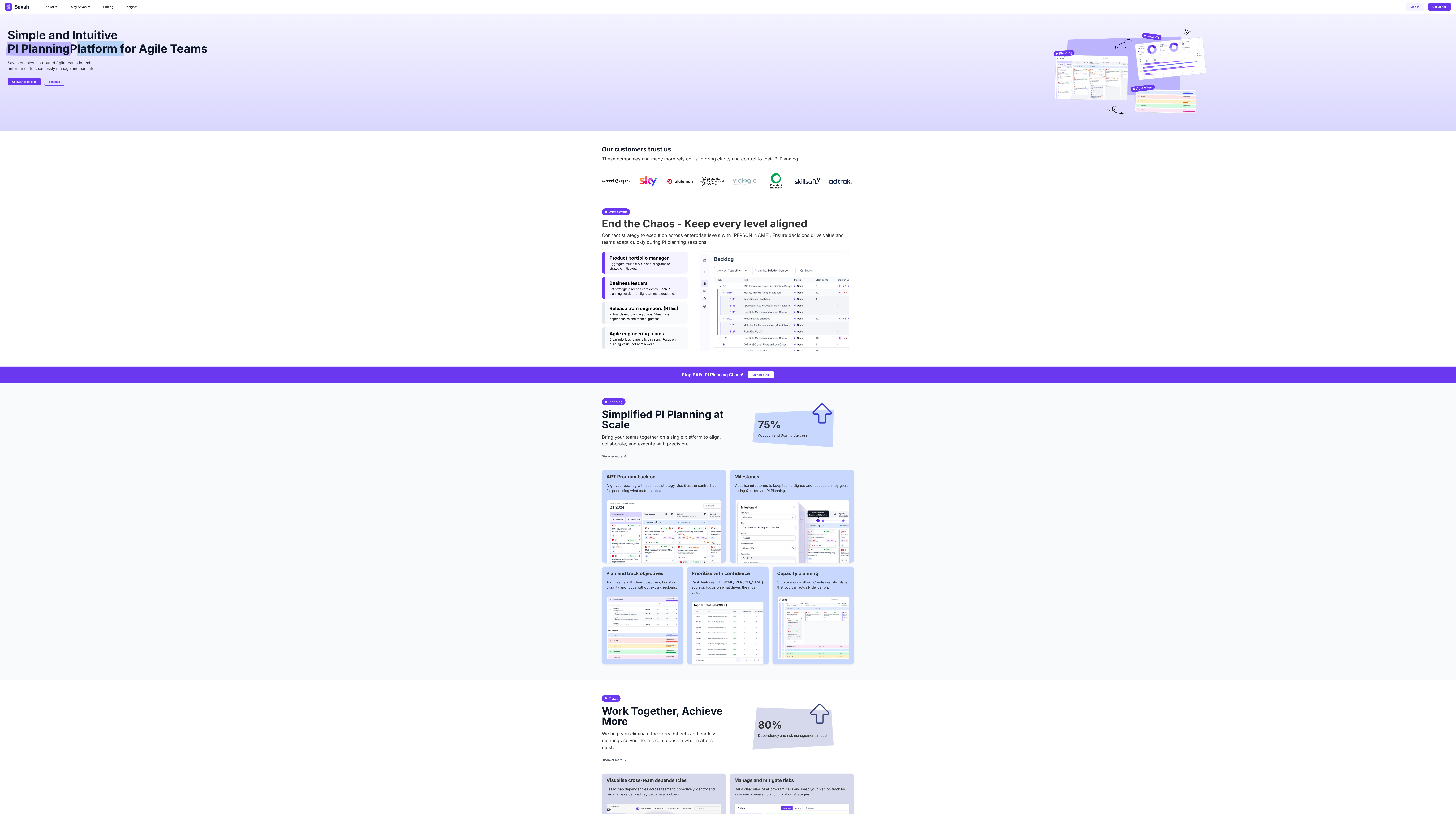
click at [364, 203] on span "Set strategic direction confidently. Each PI planning session re-aligns teams t…" at bounding box center [646, 291] width 74 height 9
click at [364, 203] on span "Release train engineers (RTEs)" at bounding box center [646, 308] width 74 height 7
click at [364, 203] on button "Agile engineering teams Clear priorities, automatic Jira sync. Focus on buildin…" at bounding box center [645, 338] width 86 height 22
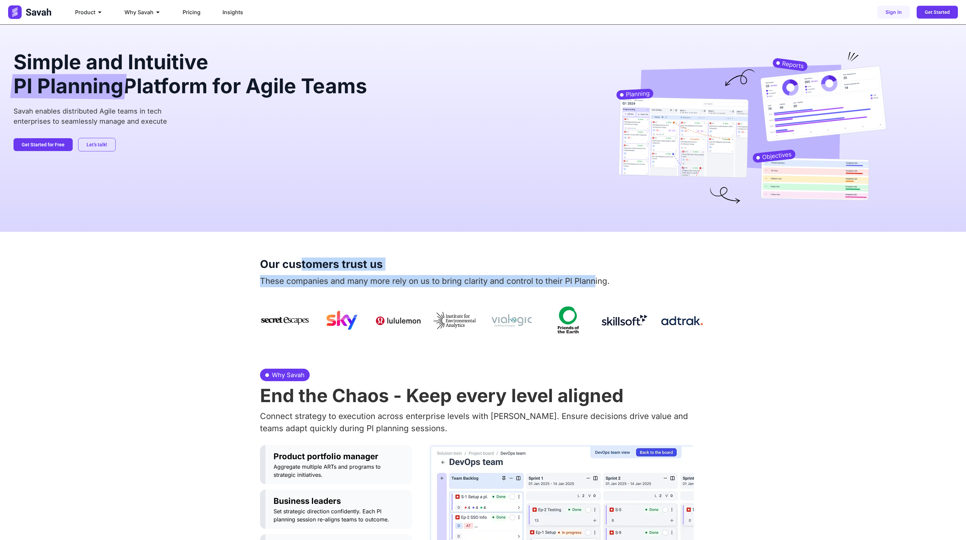
drag, startPoint x: 303, startPoint y: 266, endPoint x: 610, endPoint y: 283, distance: 307.5
click at [601, 284] on div "Our customers trust us These companies and many more rely on us to bring clarit…" at bounding box center [483, 287] width 446 height 110
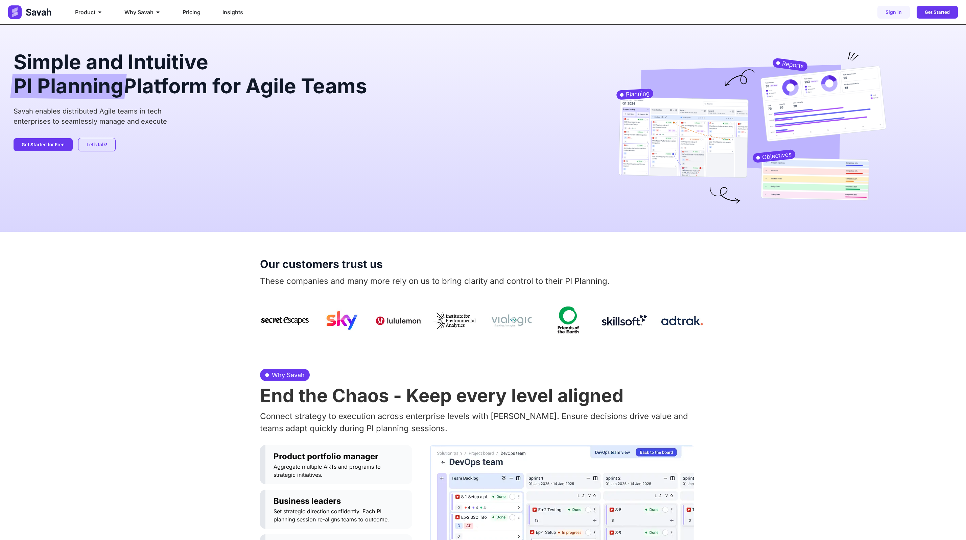
click at [610, 283] on p "These companies and many more rely on us to bring clarity and control to their …" at bounding box center [483, 281] width 446 height 12
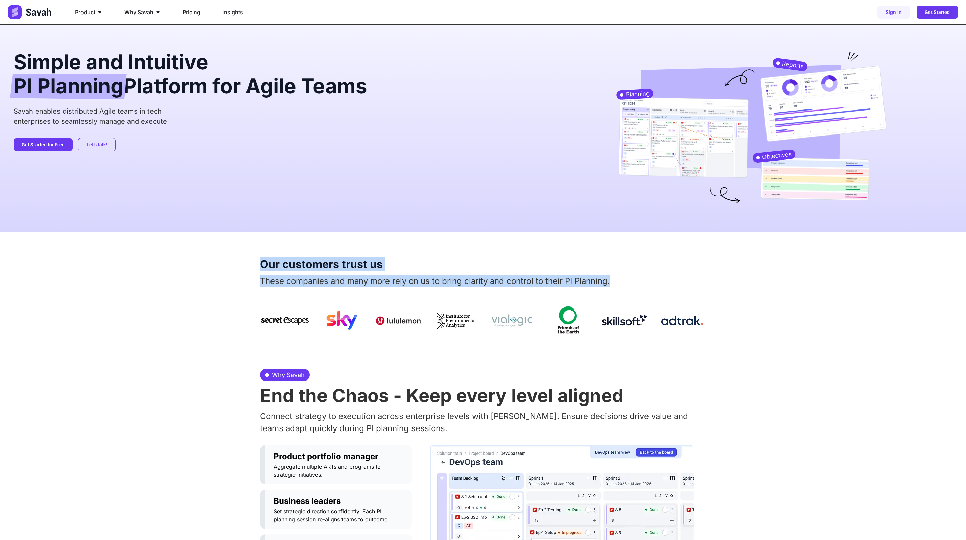
drag, startPoint x: 613, startPoint y: 283, endPoint x: 255, endPoint y: 261, distance: 358.1
click at [255, 261] on div "Our customers trust us These companies and many more rely on us to bring clarit…" at bounding box center [483, 287] width 966 height 110
click at [257, 262] on div "Our customers trust us These companies and many more rely on us to bring clarit…" at bounding box center [483, 287] width 966 height 110
drag, startPoint x: 257, startPoint y: 265, endPoint x: 612, endPoint y: 284, distance: 355.6
click at [612, 284] on div "Our customers trust us These companies and many more rely on us to bring clarit…" at bounding box center [483, 287] width 966 height 110
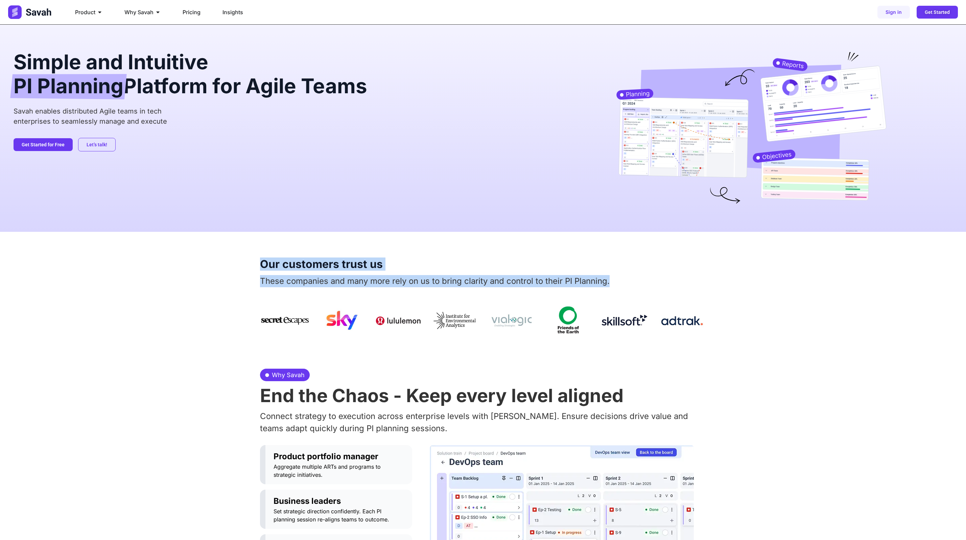
click at [517, 278] on p "These companies and many more rely on us to bring clarity and control to their …" at bounding box center [483, 281] width 446 height 12
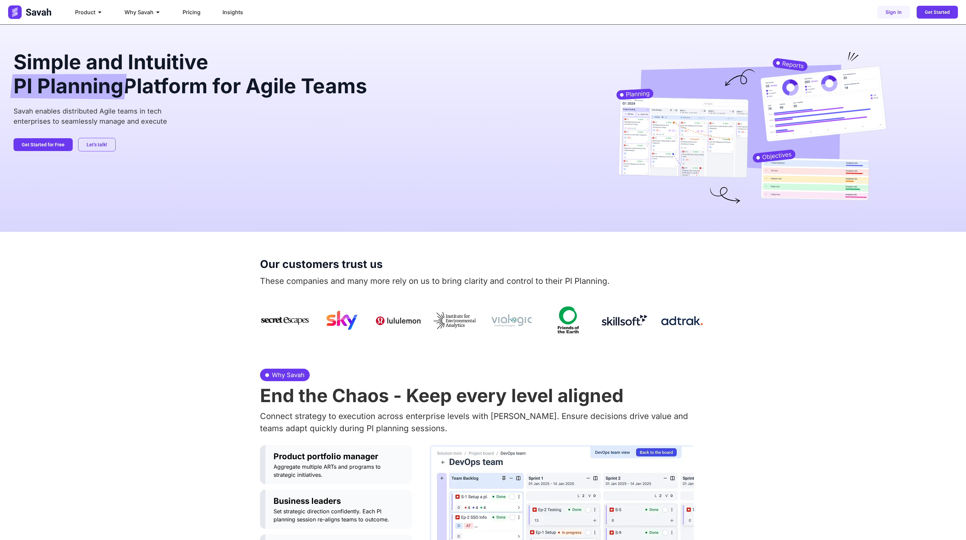
click at [517, 282] on p "These companies and many more rely on us to bring clarity and control to their …" at bounding box center [483, 281] width 446 height 12
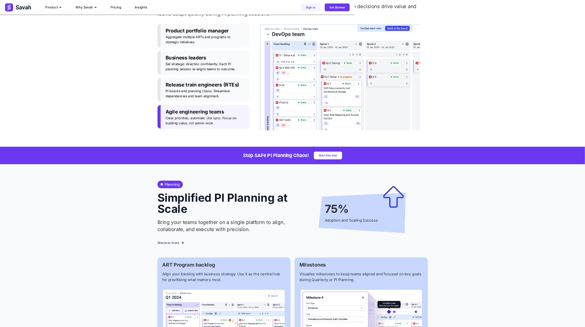
scroll to position [405, 0]
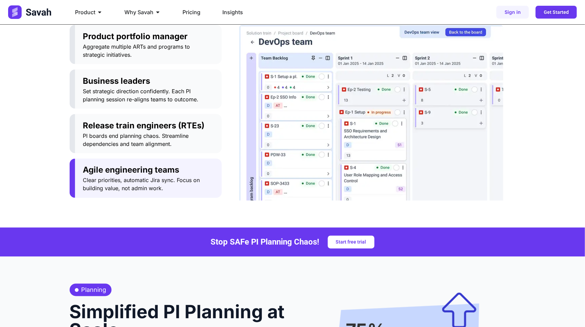
drag, startPoint x: 195, startPoint y: 240, endPoint x: 204, endPoint y: 233, distance: 11.0
click at [197, 240] on div "Stop SAFe PI Planning Chaos! Start free trial" at bounding box center [293, 242] width 446 height 13
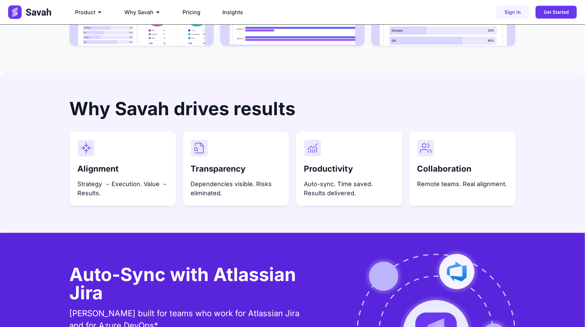
scroll to position [1973, 0]
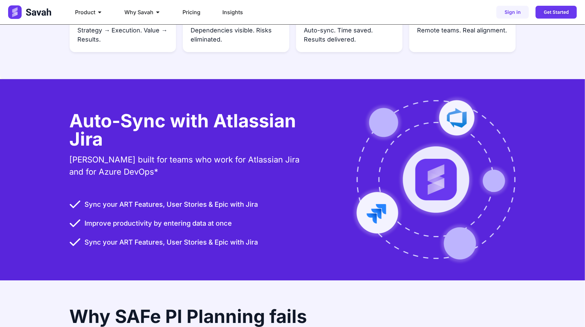
drag, startPoint x: 302, startPoint y: 178, endPoint x: 300, endPoint y: 173, distance: 4.6
click at [300, 173] on div "Auto-Sync with Atlassian Jira Savah built for teams who work for Atlassian Jira…" at bounding box center [191, 180] width 242 height 136
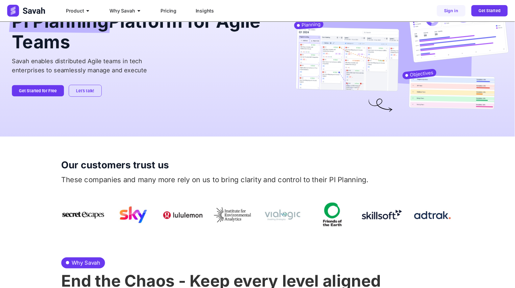
scroll to position [0, 0]
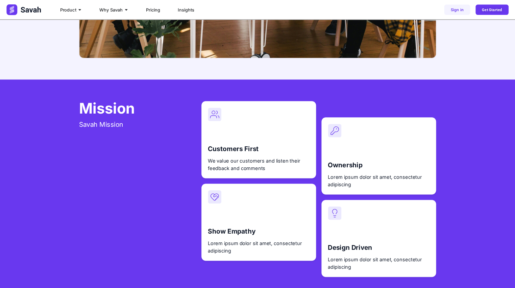
scroll to position [744, 0]
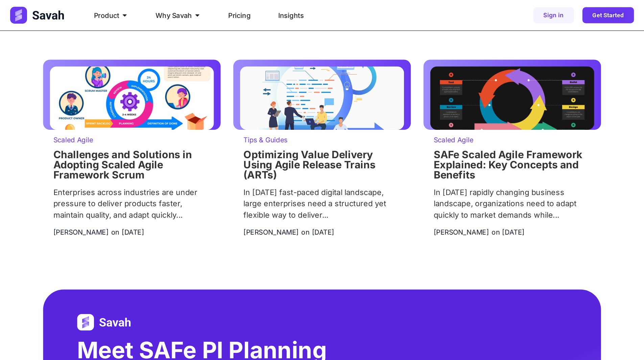
scroll to position [1055, 0]
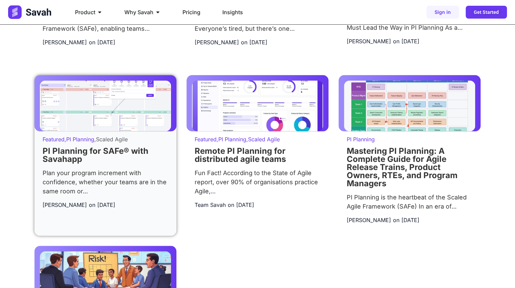
scroll to position [622, 0]
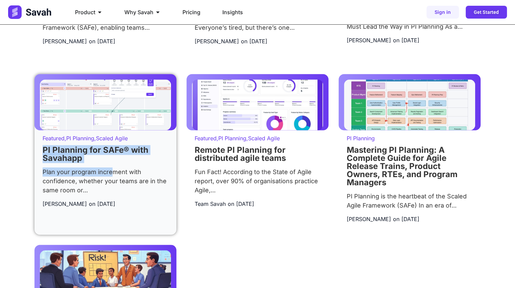
drag, startPoint x: 112, startPoint y: 170, endPoint x: 135, endPoint y: 140, distance: 38.1
click at [135, 140] on div "Featured , PI Planning , Scaled Agile PI Planning for SAFe® with Savahapp Plan …" at bounding box center [105, 174] width 142 height 89
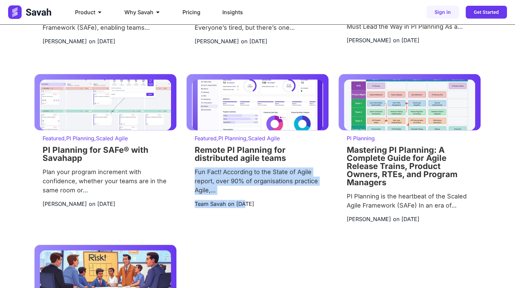
drag, startPoint x: 195, startPoint y: 171, endPoint x: 249, endPoint y: 246, distance: 92.6
click at [248, 242] on div "PI Planning Practical Examples of What Helps Visualize Work During PI Planning …" at bounding box center [257, 69] width 446 height 673
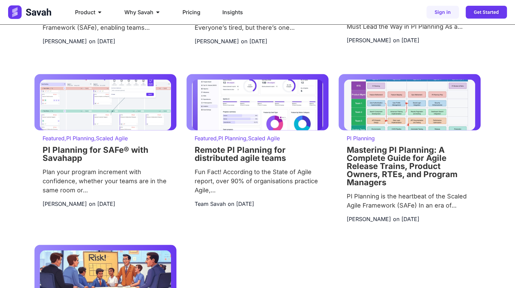
click at [250, 248] on div "PI Planning Practical Examples of What Helps Visualize Work During PI Planning …" at bounding box center [257, 69] width 446 height 673
drag, startPoint x: 241, startPoint y: 246, endPoint x: 241, endPoint y: 234, distance: 11.8
click at [241, 245] on div "PI Planning Practical Examples of What Helps Visualize Work During PI Planning …" at bounding box center [257, 69] width 446 height 673
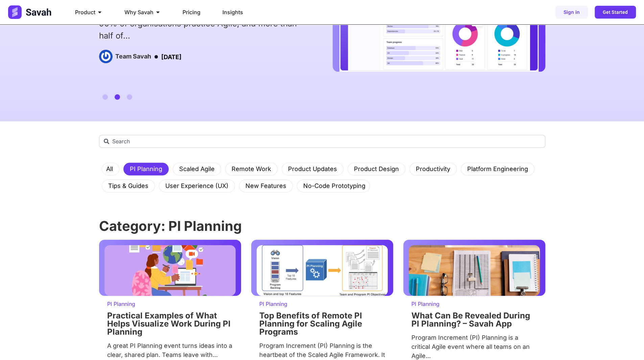
scroll to position [0, 0]
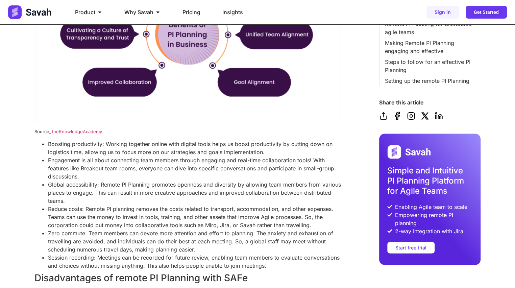
scroll to position [1055, 0]
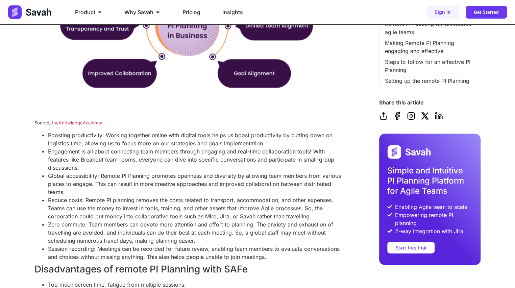
click at [174, 195] on li "Global accessibility: Remote PI Planning promotes openness and diversity by all…" at bounding box center [197, 184] width 298 height 24
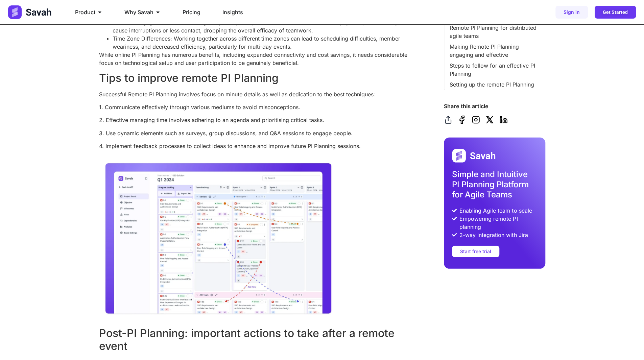
scroll to position [1244, 0]
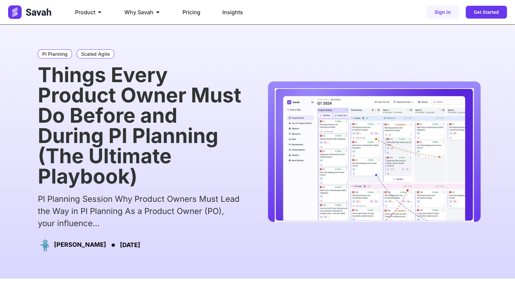
click at [246, 79] on div "PI Planning Scaled Agile Things Every Product Owner Must Do Before and During P…" at bounding box center [140, 151] width 212 height 211
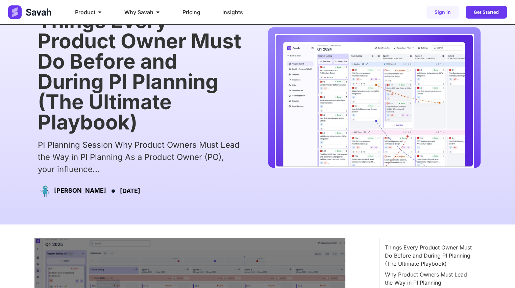
scroll to position [298, 0]
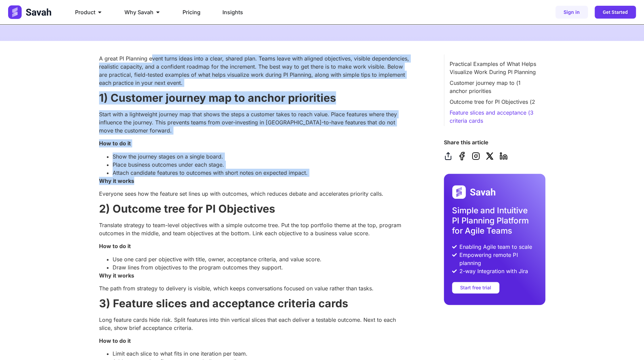
drag, startPoint x: 151, startPoint y: 61, endPoint x: 185, endPoint y: 184, distance: 128.1
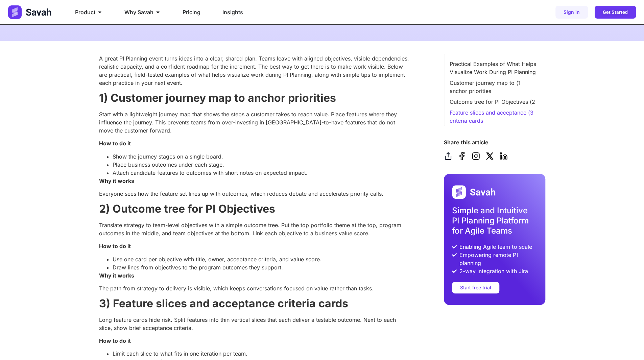
click at [193, 190] on p "Everyone sees how the feature set lines up with outcomes, which reduces debate …" at bounding box center [254, 194] width 311 height 8
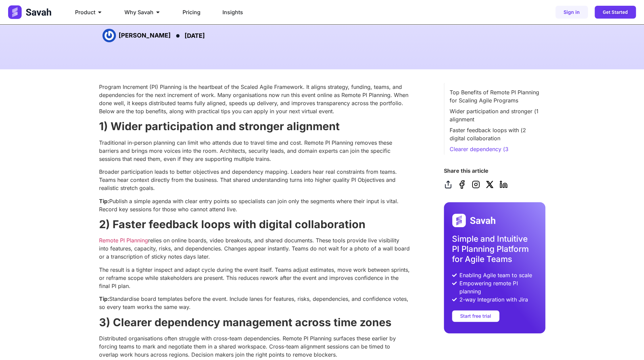
scroll to position [169, 0]
drag, startPoint x: 183, startPoint y: 118, endPoint x: 268, endPoint y: 251, distance: 157.8
click at [290, 251] on p "Remote PI Planning relies on online boards, video breakouts, and shared documen…" at bounding box center [254, 248] width 311 height 24
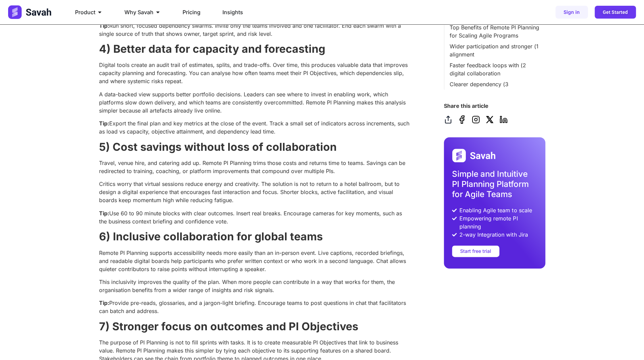
scroll to position [541, 0]
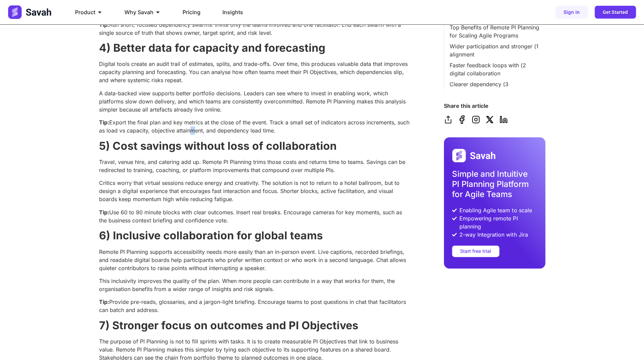
click at [203, 132] on p "Tip: Export the final plan and key metrics at the close of the event. Track a s…" at bounding box center [254, 126] width 311 height 16
click at [209, 130] on p "Tip: Export the final plan and key metrics at the close of the event. Track a s…" at bounding box center [254, 126] width 311 height 16
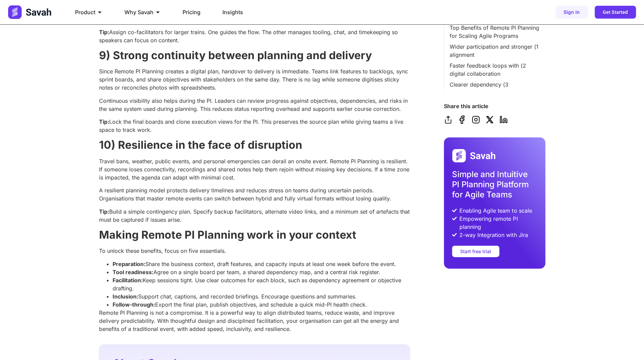
scroll to position [1014, 0]
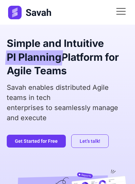
click at [119, 10] on icon at bounding box center [121, 11] width 12 height 12
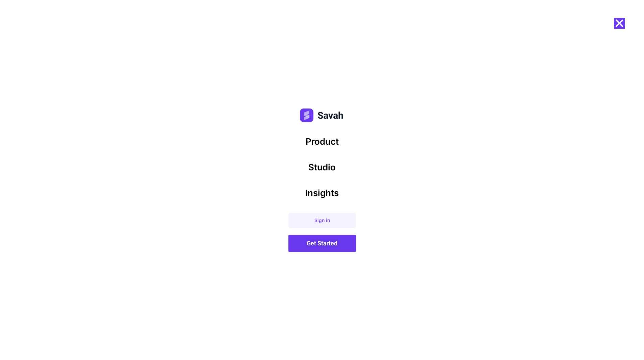
click at [620, 22] on use "Close" at bounding box center [620, 24] width 8 height 8
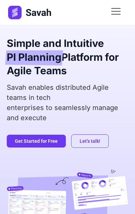
click at [119, 16] on icon at bounding box center [116, 11] width 12 height 12
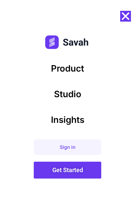
scroll to position [34, 0]
click at [126, 20] on icon "Close" at bounding box center [125, 16] width 11 height 11
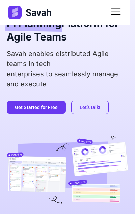
click at [117, 8] on icon at bounding box center [116, 8] width 9 height 0
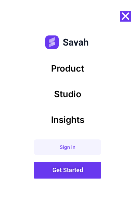
click at [124, 17] on use "Close" at bounding box center [126, 16] width 8 height 8
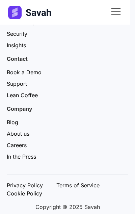
scroll to position [5077, 0]
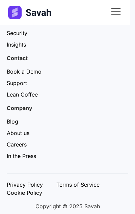
click at [116, 13] on icon at bounding box center [116, 11] width 12 height 12
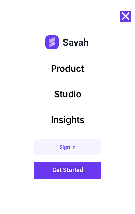
click at [126, 18] on icon "Close" at bounding box center [125, 16] width 11 height 11
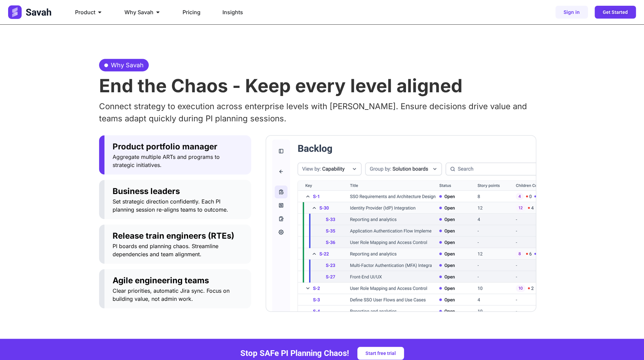
scroll to position [0, 0]
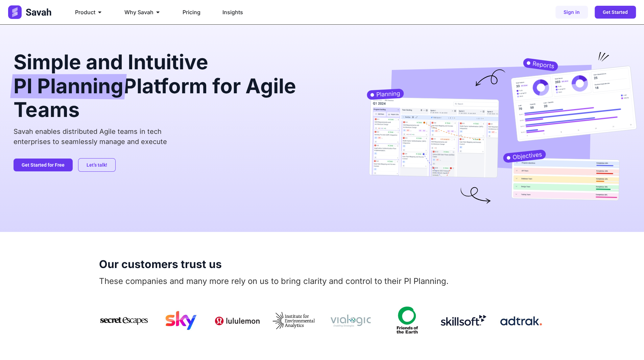
click at [180, 78] on h2 "Simple and Intuitive PI Planning Platform for Agile Teams" at bounding box center [179, 86] width 331 height 68
drag, startPoint x: 125, startPoint y: 64, endPoint x: 182, endPoint y: 135, distance: 91.7
click at [177, 132] on div "Simple and Intuitive PI Planning Platform for Agile Teams Savah enables distrib…" at bounding box center [179, 128] width 331 height 153
click at [204, 146] on p "Savah enables distributed Agile teams in tech enterprises to seamlessly manage …" at bounding box center [179, 136] width 331 height 20
click at [228, 88] on h2 "Simple and Intuitive PI Planning Platform for Agile Teams" at bounding box center [179, 86] width 331 height 68
